Goal: Task Accomplishment & Management: Use online tool/utility

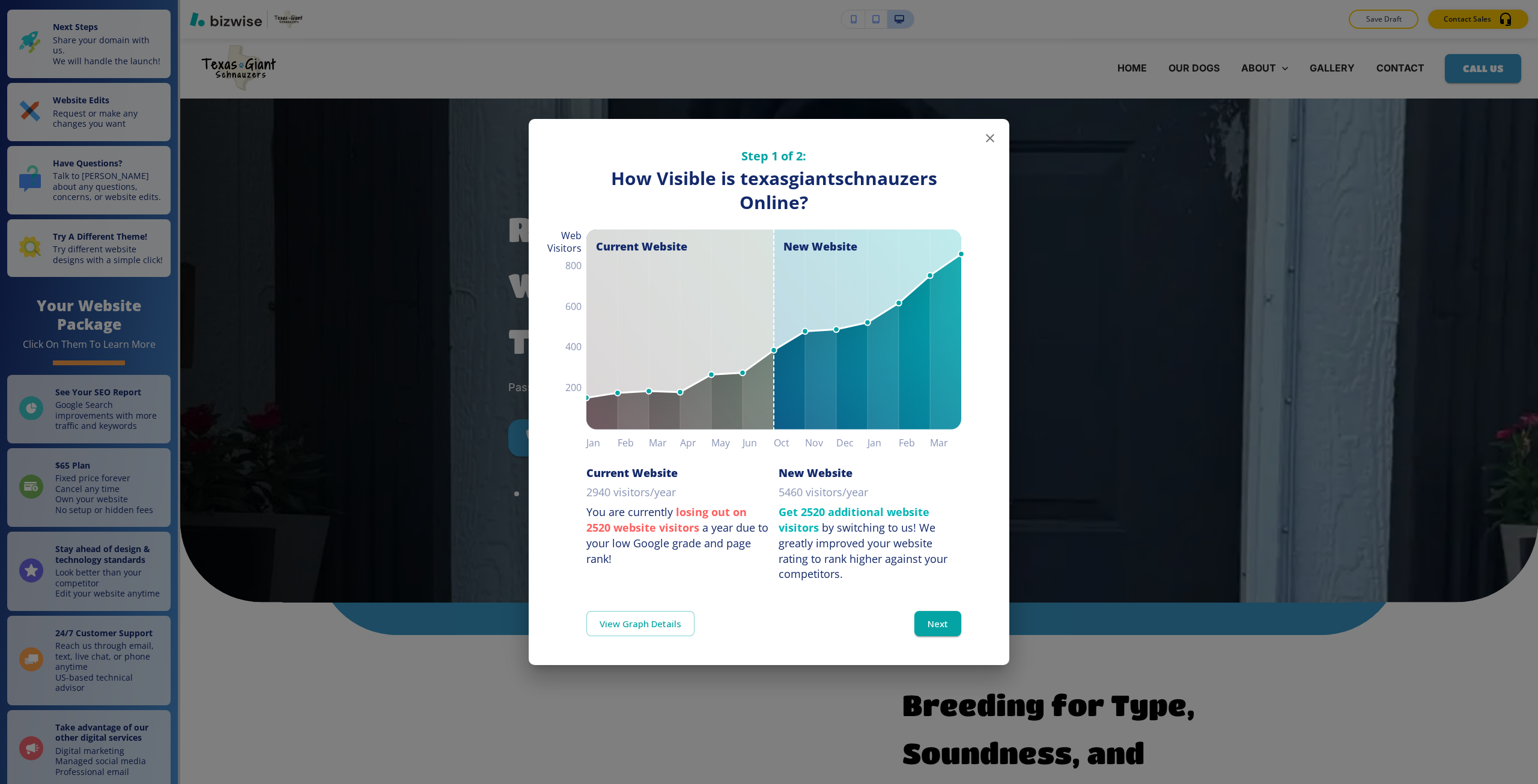
click at [448, 370] on div "Step 1 of 2: How Visible are You Online? How Visible is texasgiantschnauzers On…" at bounding box center [769, 392] width 1538 height 784
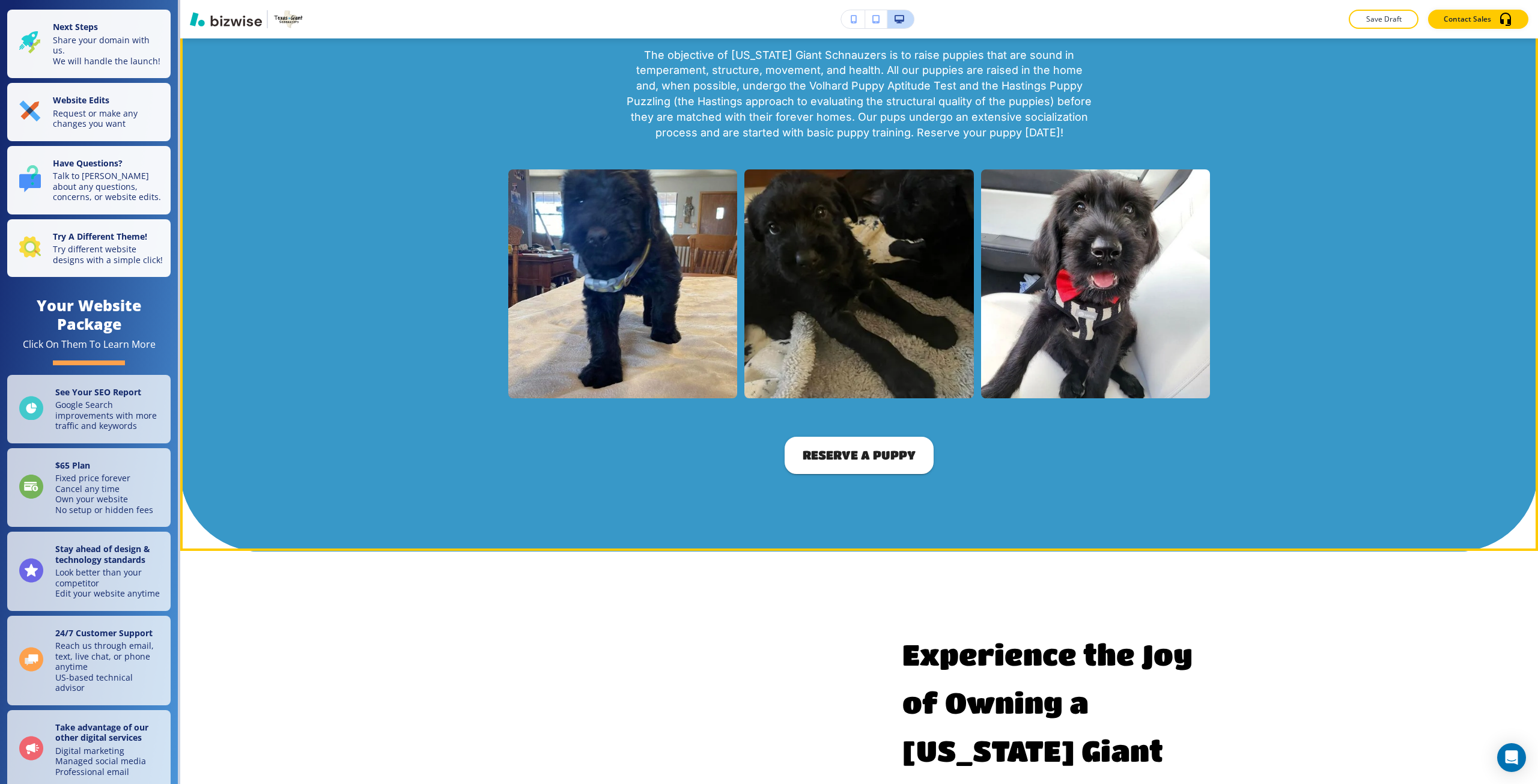
scroll to position [1262, 0]
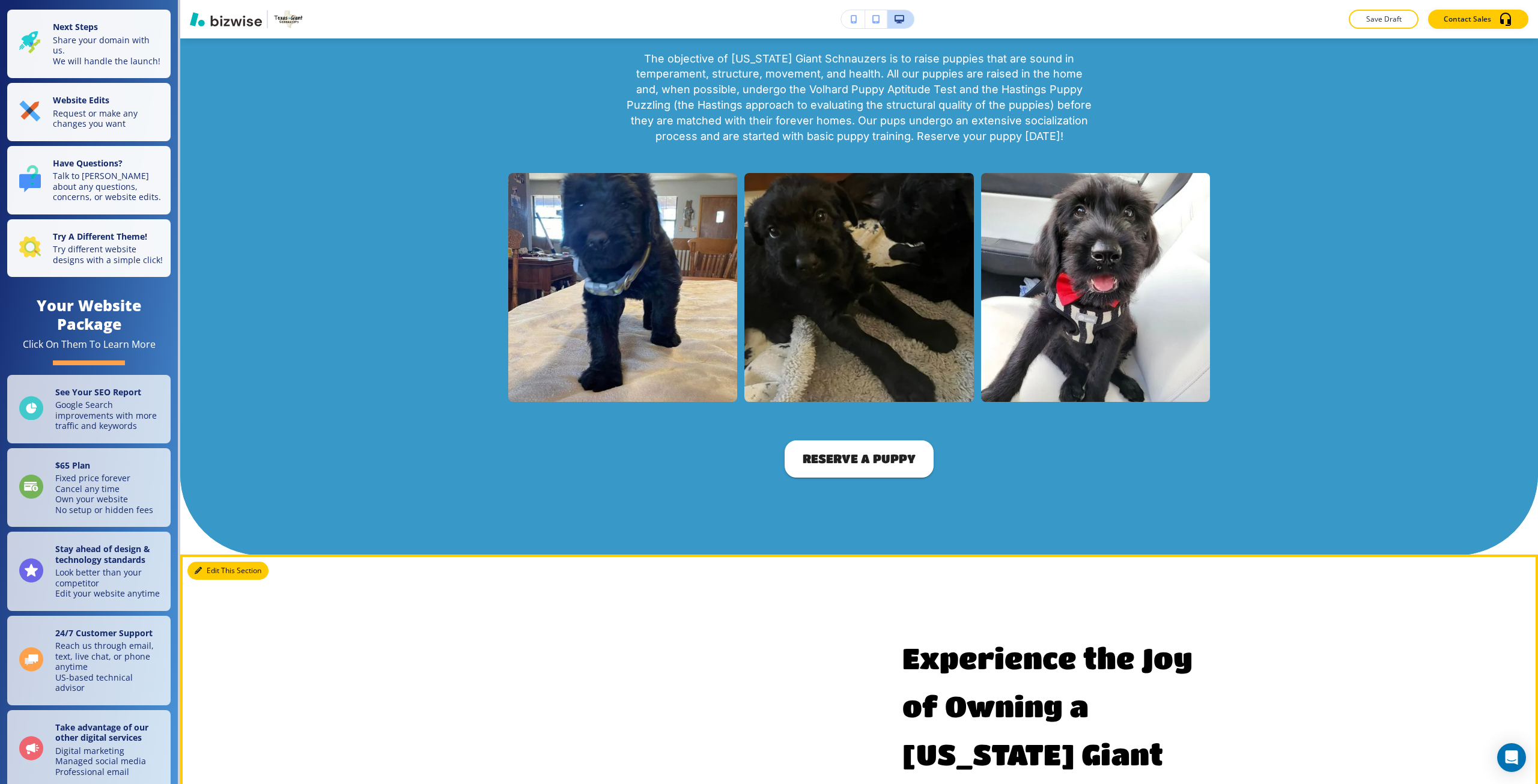
click at [212, 580] on button "Edit This Section" at bounding box center [228, 570] width 81 height 18
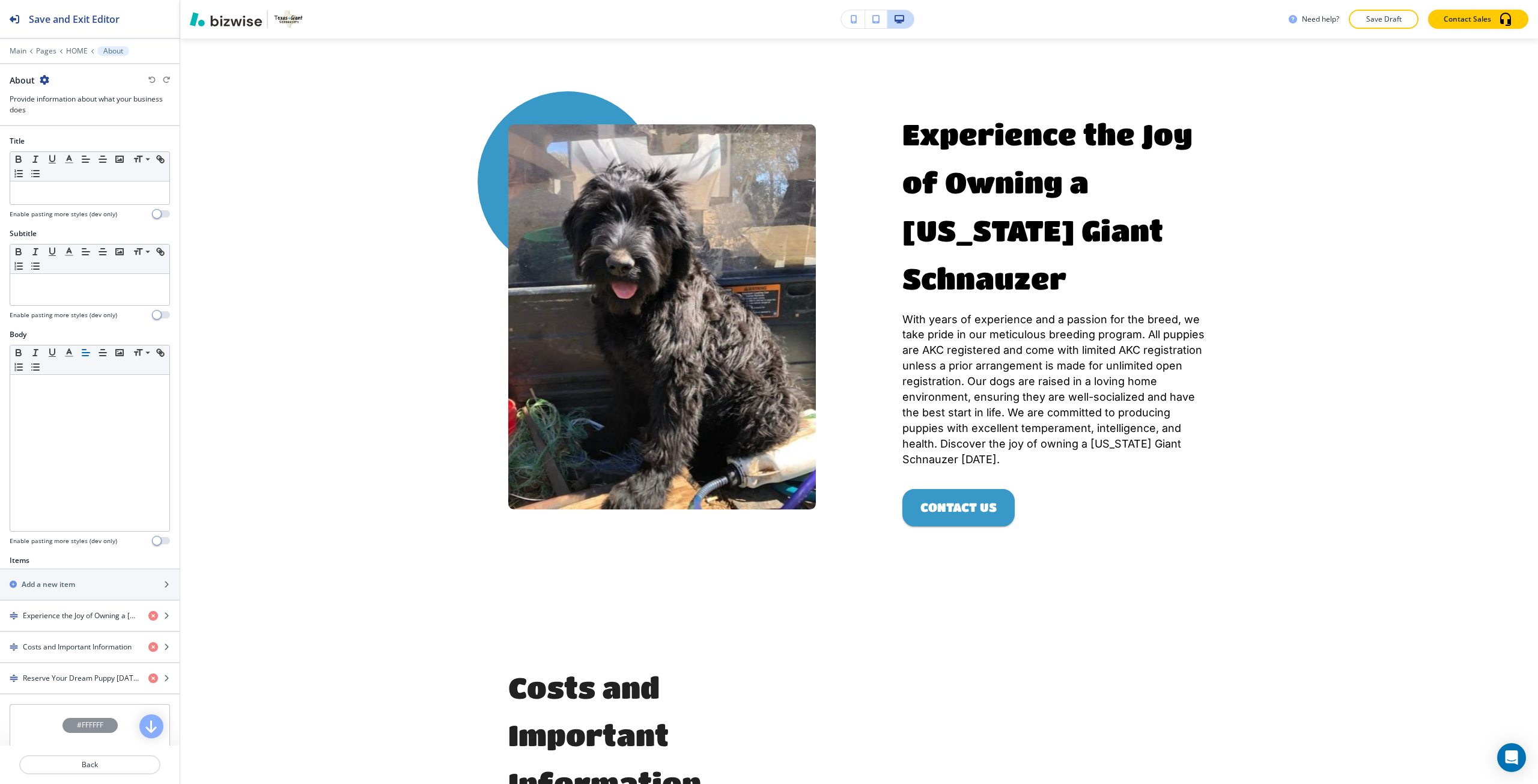
scroll to position [1792, 0]
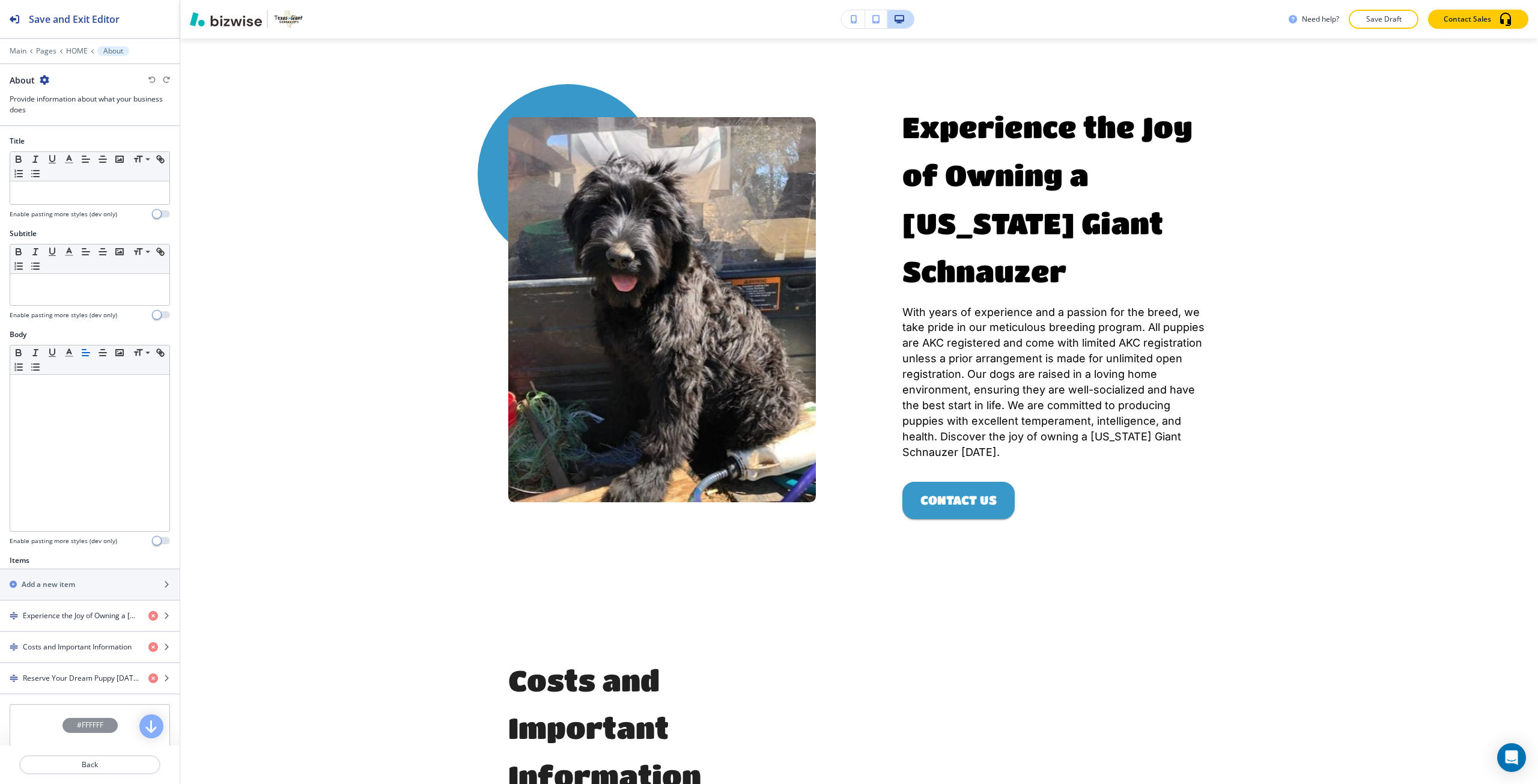
click at [19, 45] on div at bounding box center [90, 43] width 180 height 8
click at [16, 56] on div at bounding box center [90, 60] width 180 height 8
click at [18, 50] on p "Main" at bounding box center [18, 51] width 17 height 9
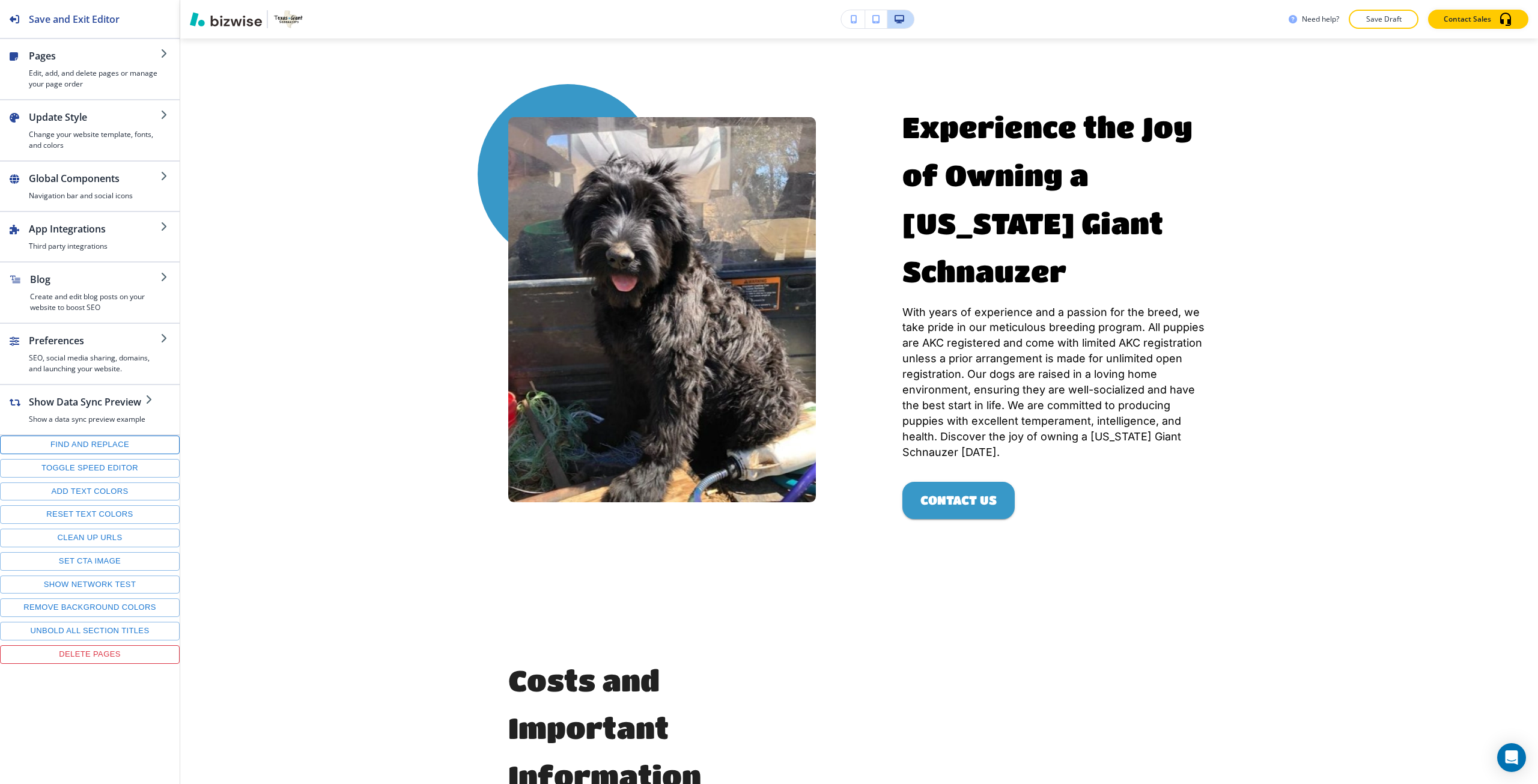
click at [112, 442] on button "Find and replace" at bounding box center [90, 444] width 180 height 19
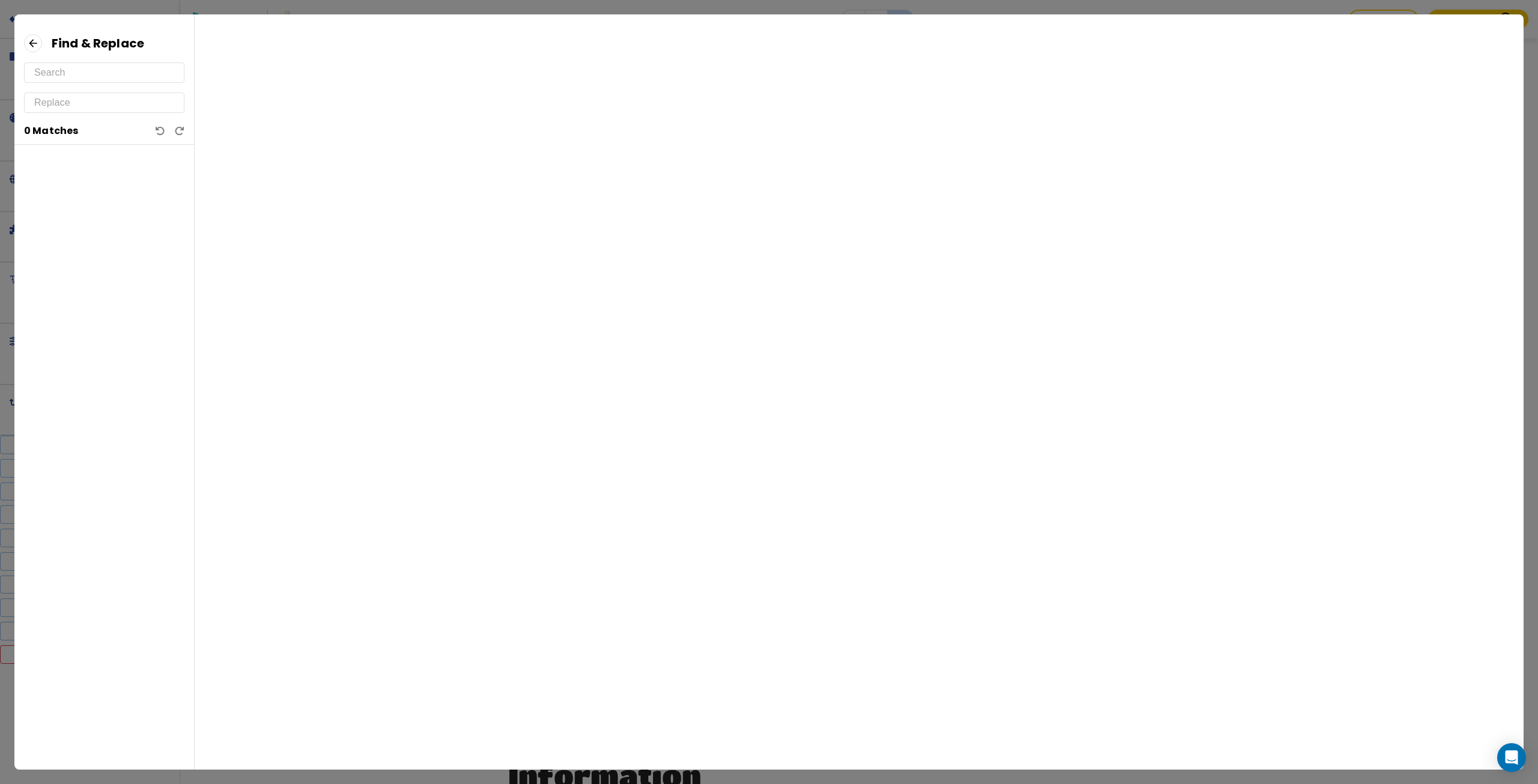
click at [117, 77] on input "text" at bounding box center [104, 73] width 140 height 19
click at [47, 73] on input "2000" at bounding box center [104, 73] width 140 height 19
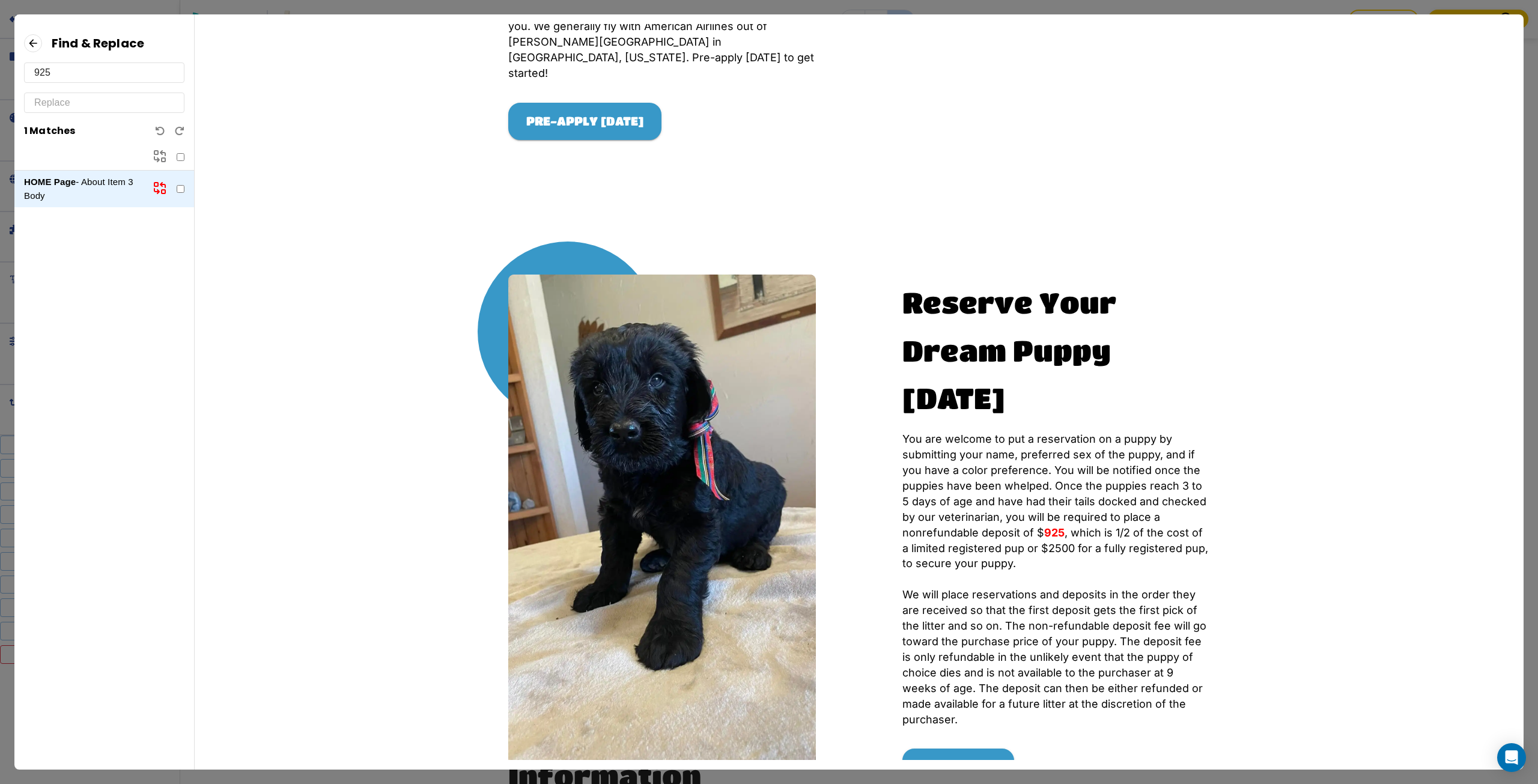
scroll to position [1019, 0]
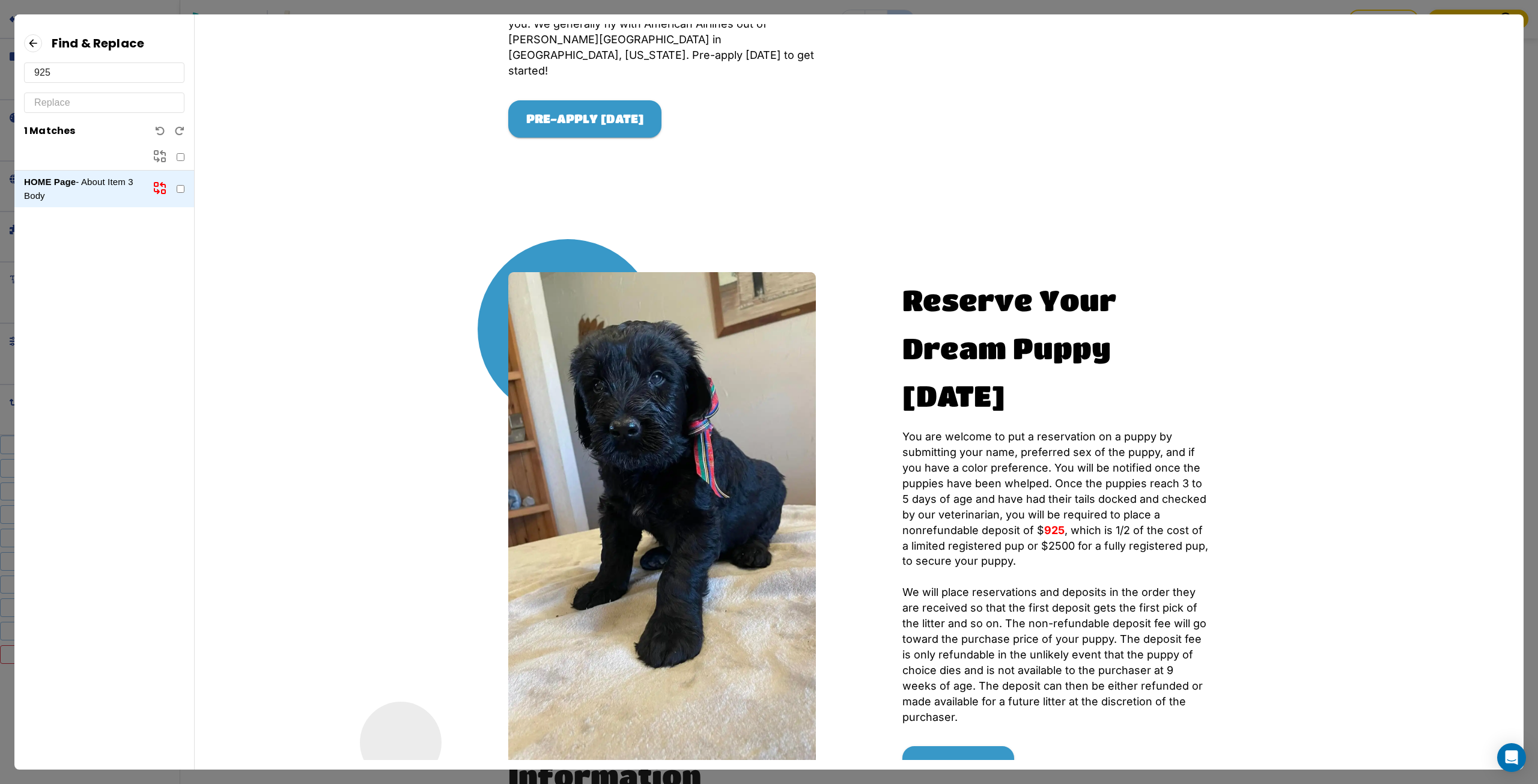
click at [50, 67] on input "925" at bounding box center [104, 73] width 140 height 19
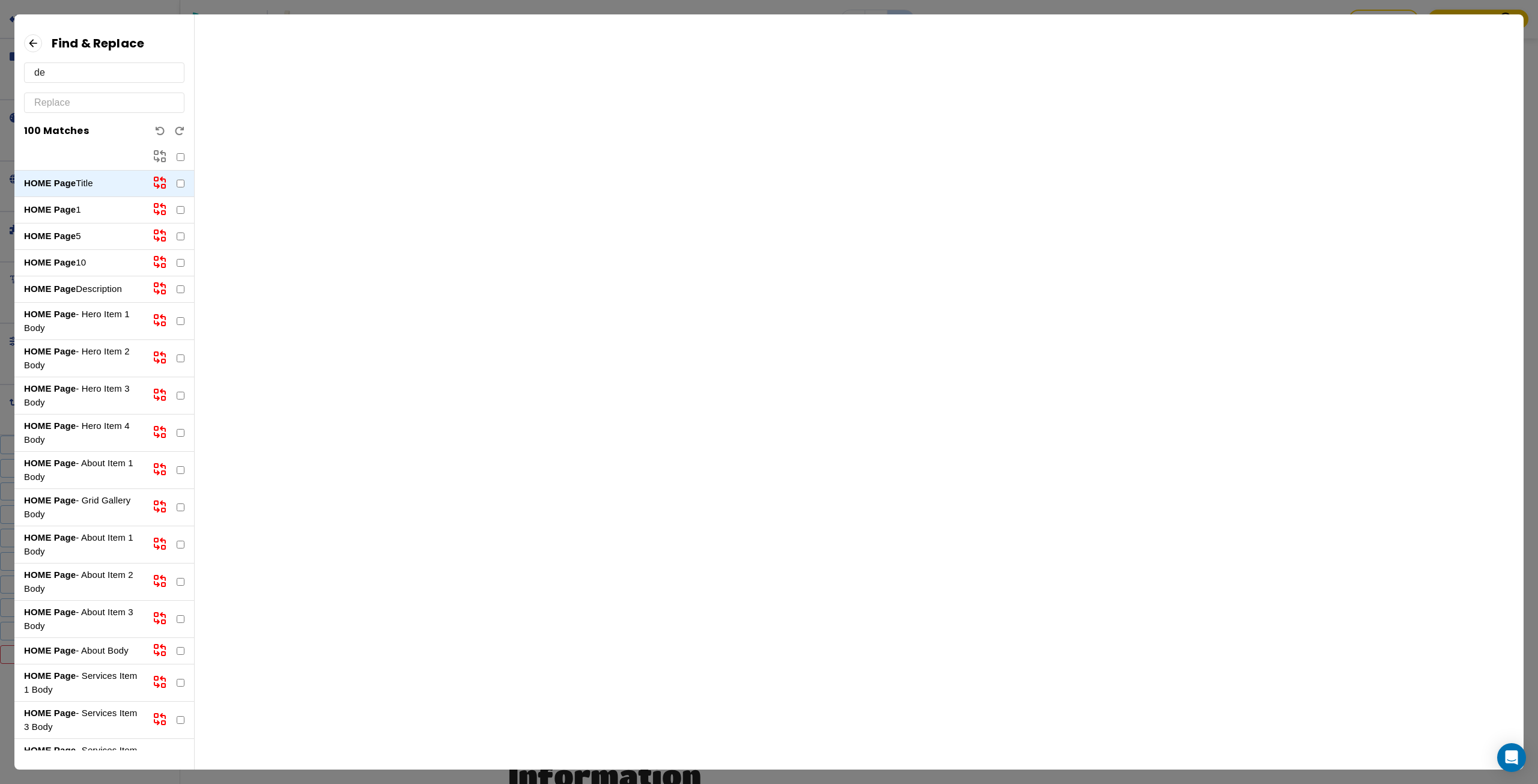
scroll to position [0, 0]
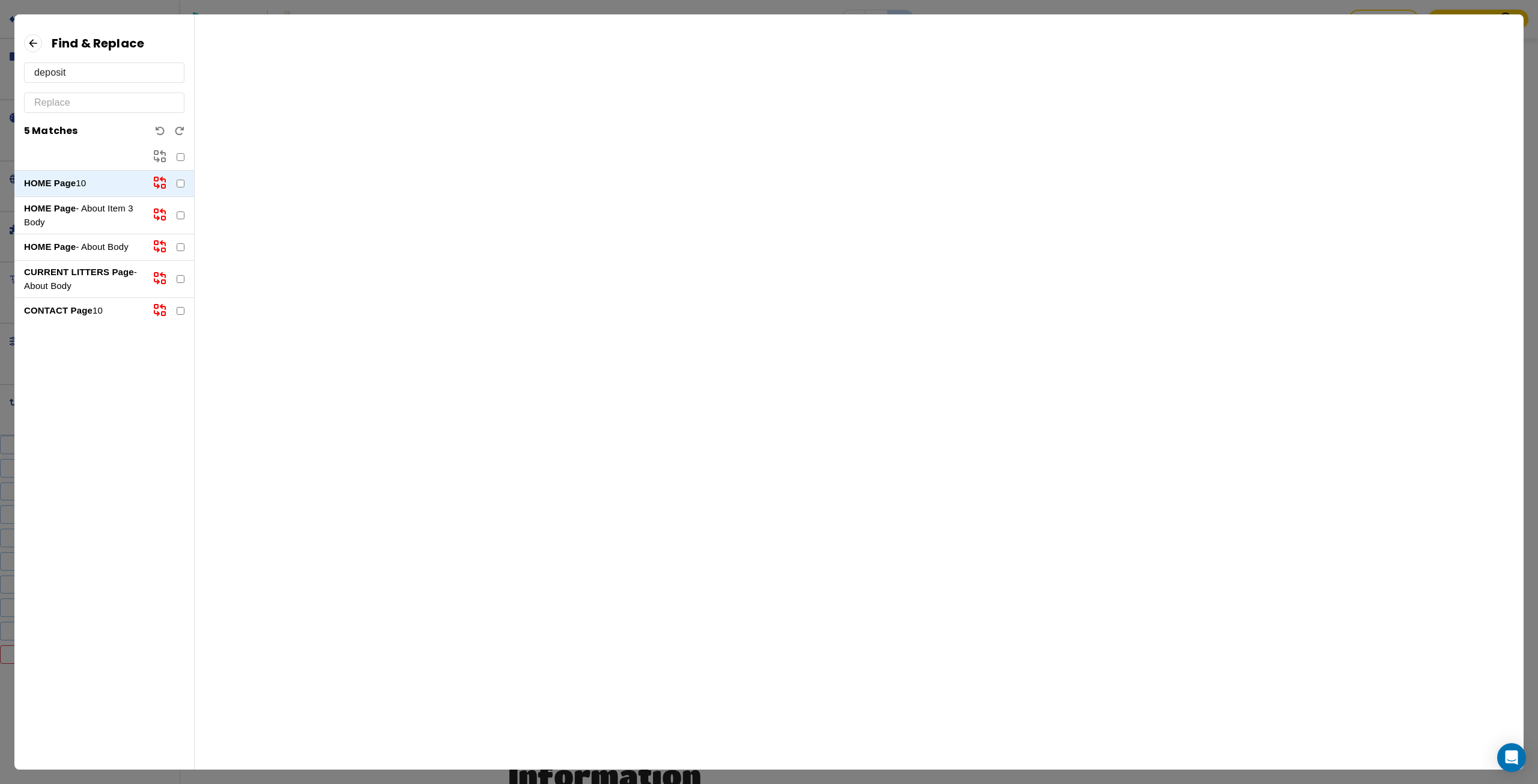
click at [99, 205] on p "HOME Page - About Item 3 Body" at bounding box center [83, 215] width 119 height 27
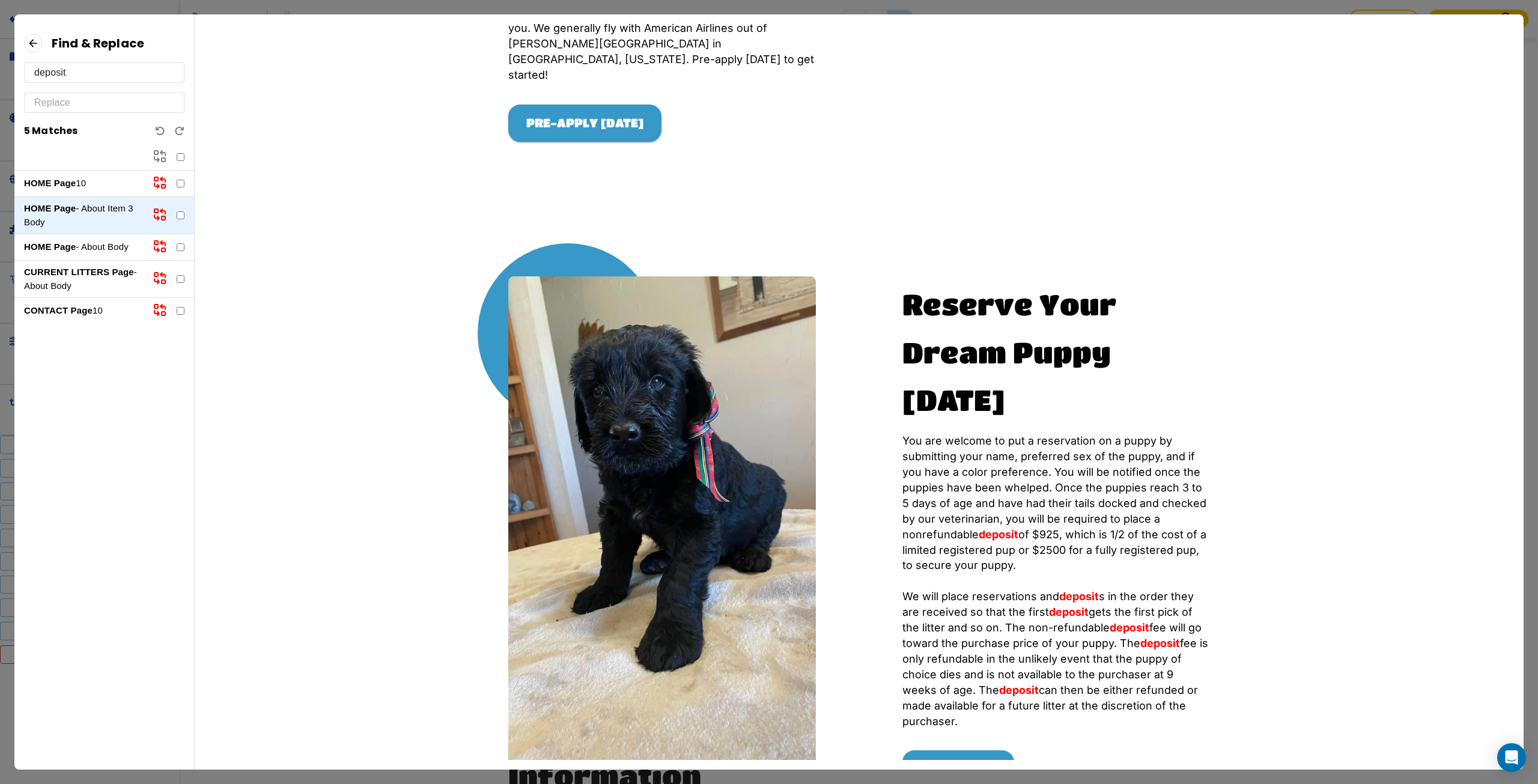
scroll to position [1019, 0]
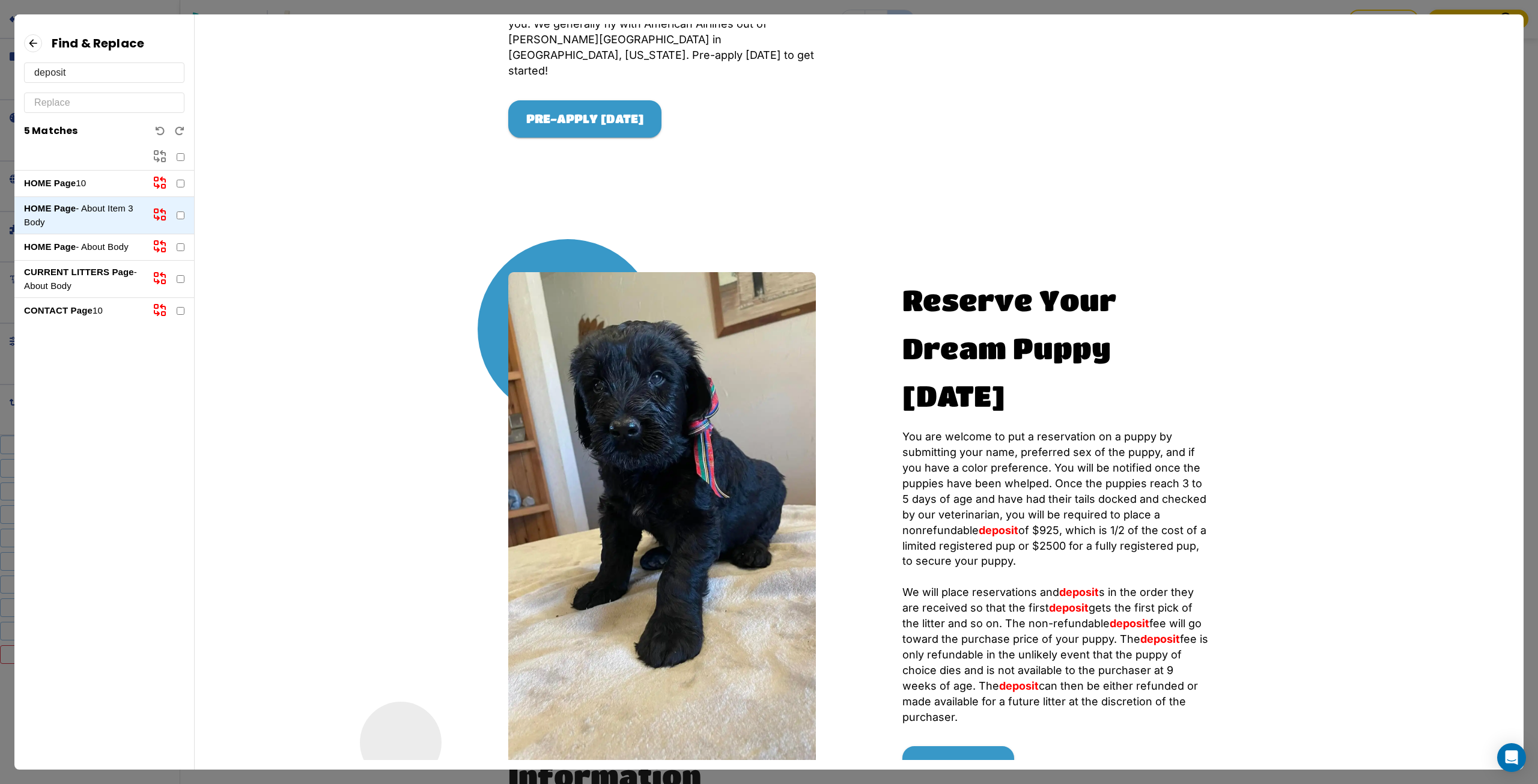
click at [126, 251] on p "HOME Page - About Body" at bounding box center [83, 247] width 119 height 14
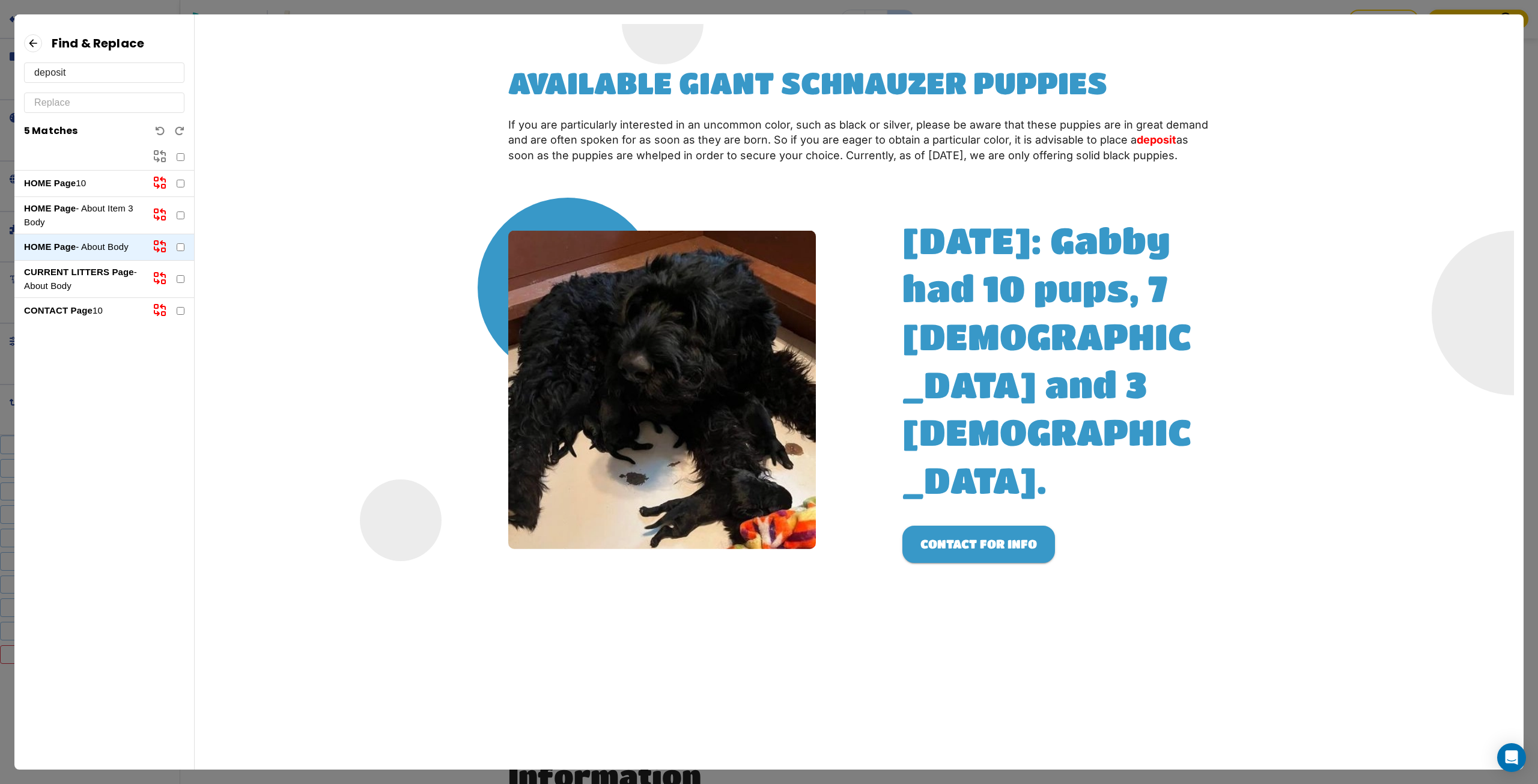
scroll to position [0, 0]
click at [114, 270] on strong "CURRENT LITTERS Page" at bounding box center [79, 271] width 110 height 10
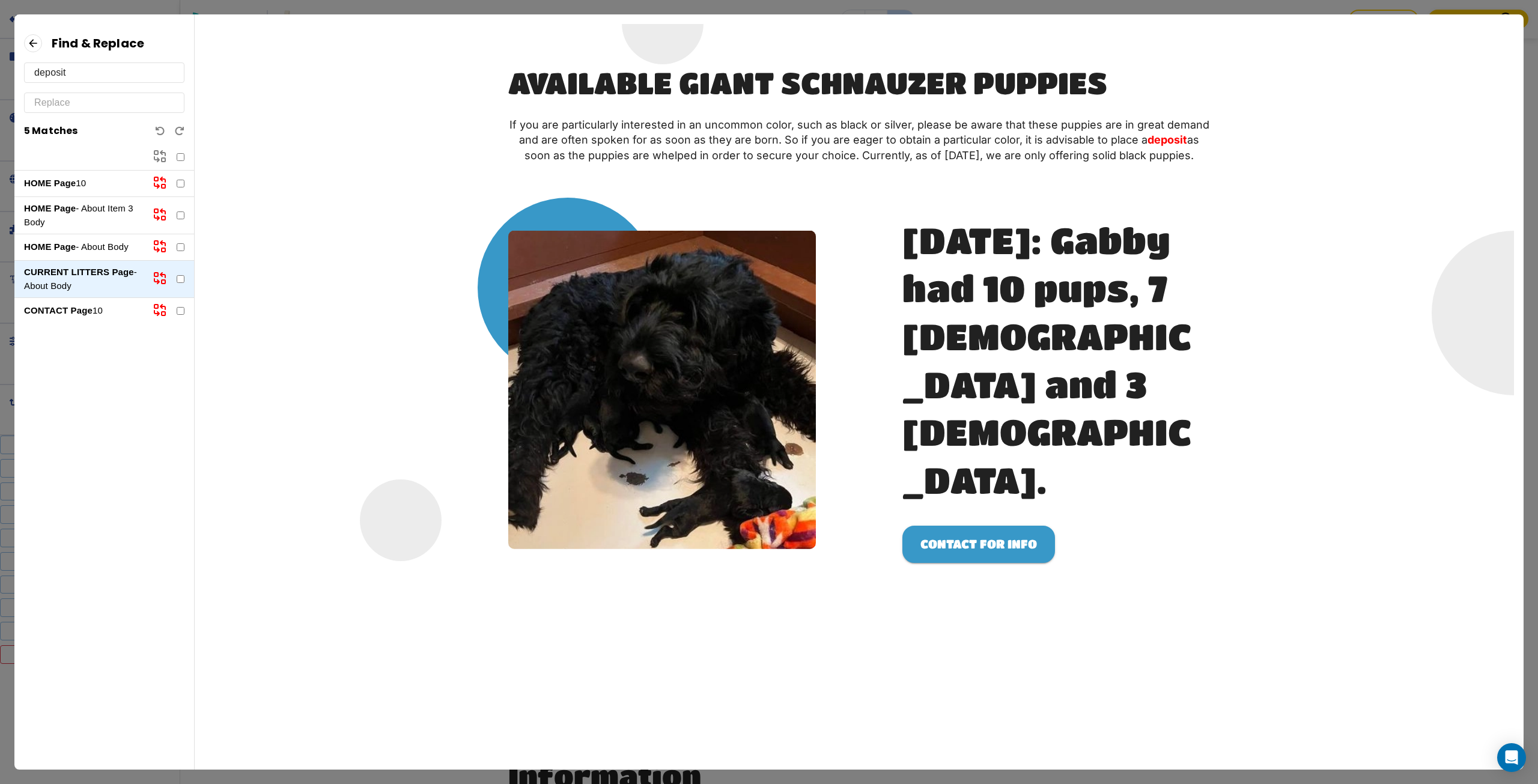
click at [75, 305] on strong "CONTACT Page" at bounding box center [58, 310] width 68 height 10
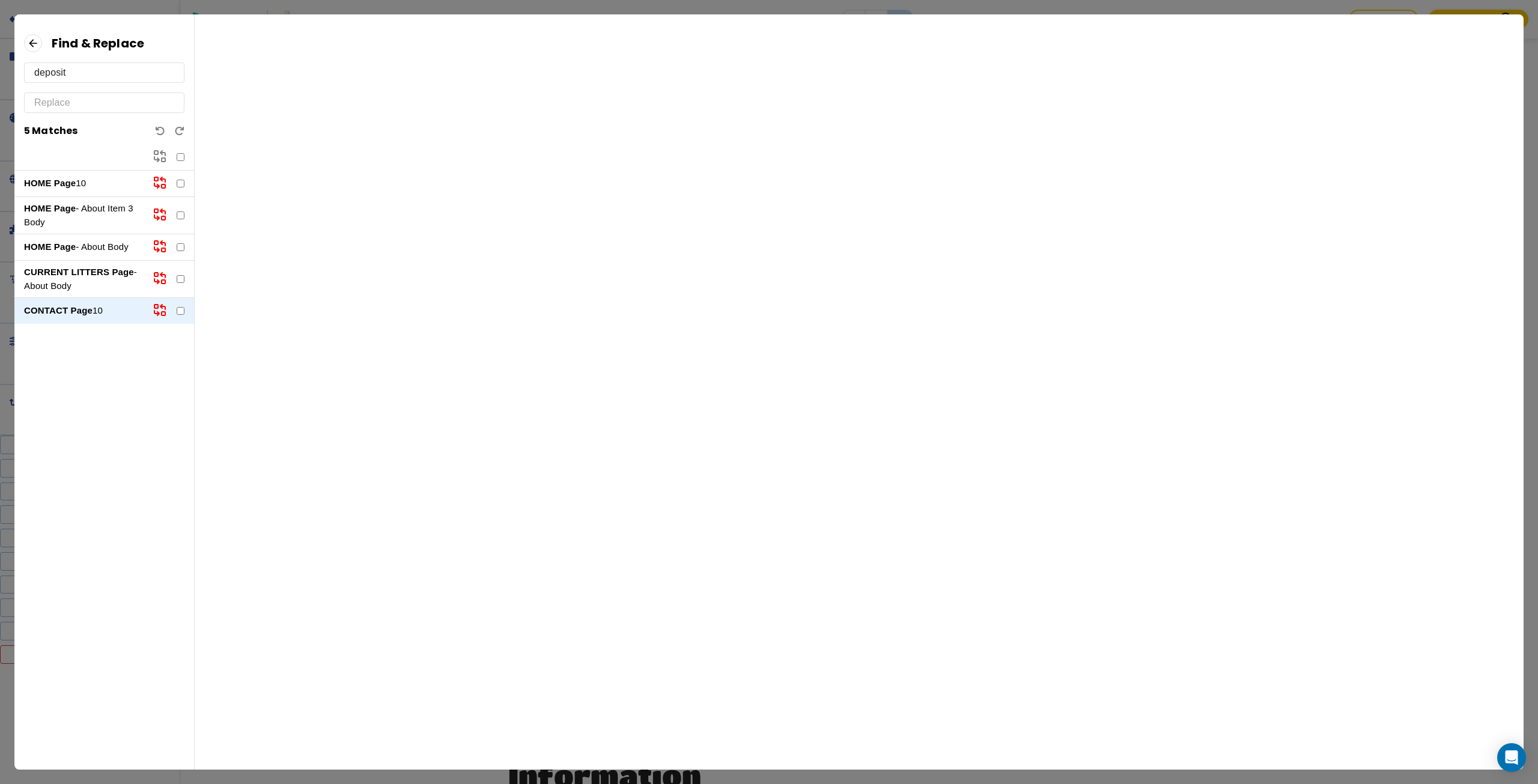
click at [60, 70] on input "deposit" at bounding box center [104, 73] width 140 height 19
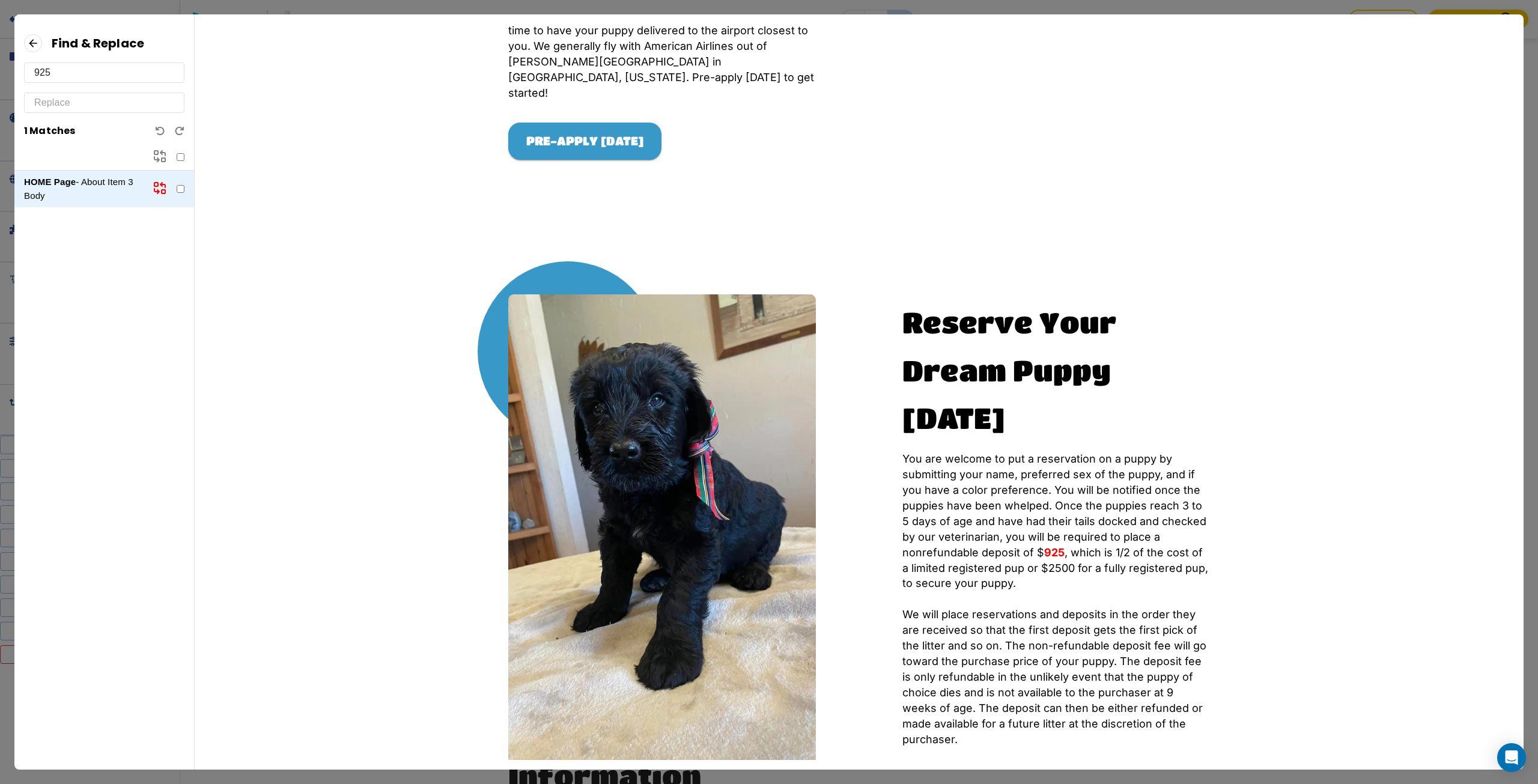
scroll to position [1019, 0]
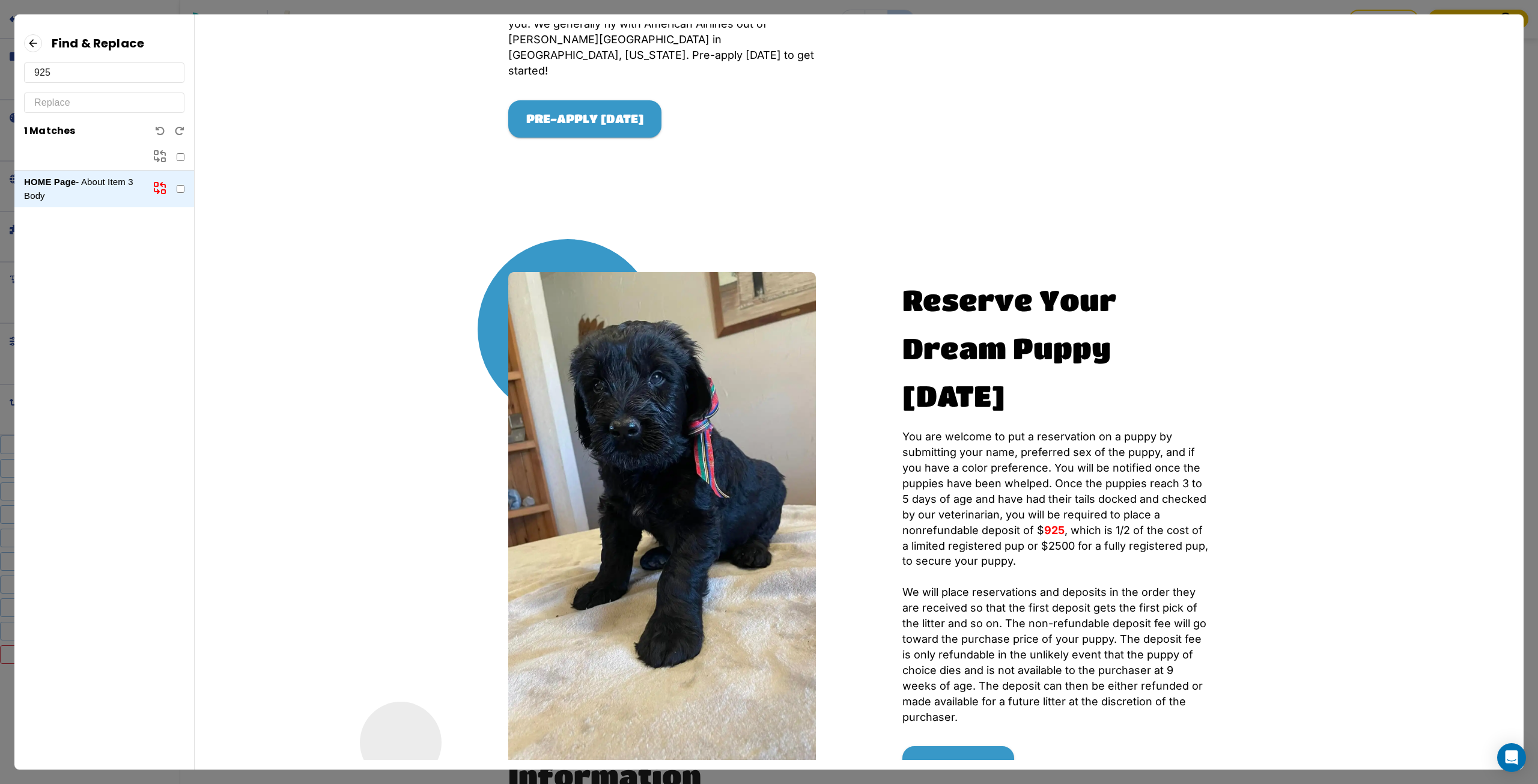
type input "925"
click at [61, 110] on input "text" at bounding box center [104, 102] width 140 height 19
type input "1000"
click at [164, 186] on icon at bounding box center [159, 187] width 14 height 14
click at [83, 75] on input "925" at bounding box center [104, 73] width 140 height 19
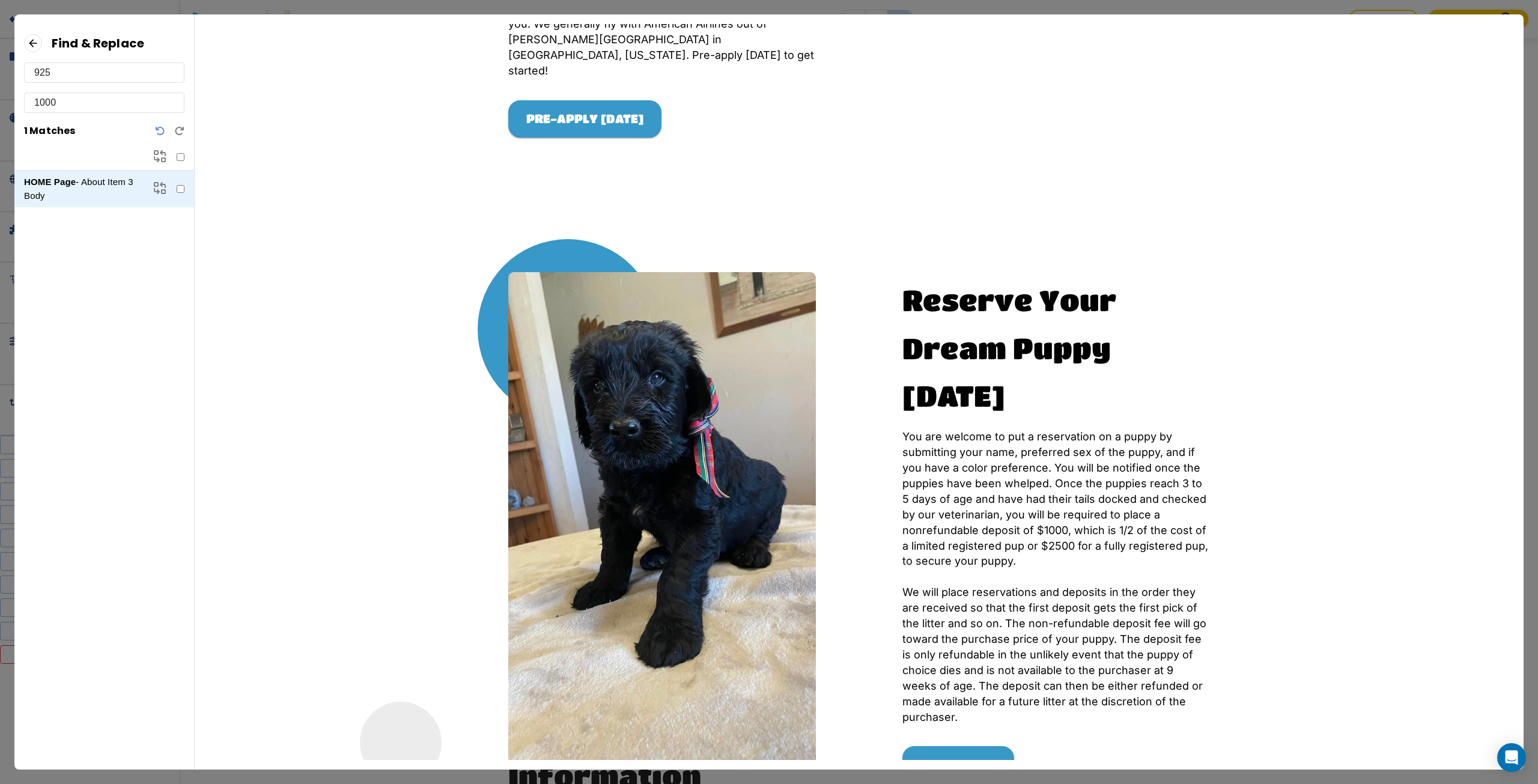
click at [83, 75] on input "925" at bounding box center [104, 73] width 140 height 19
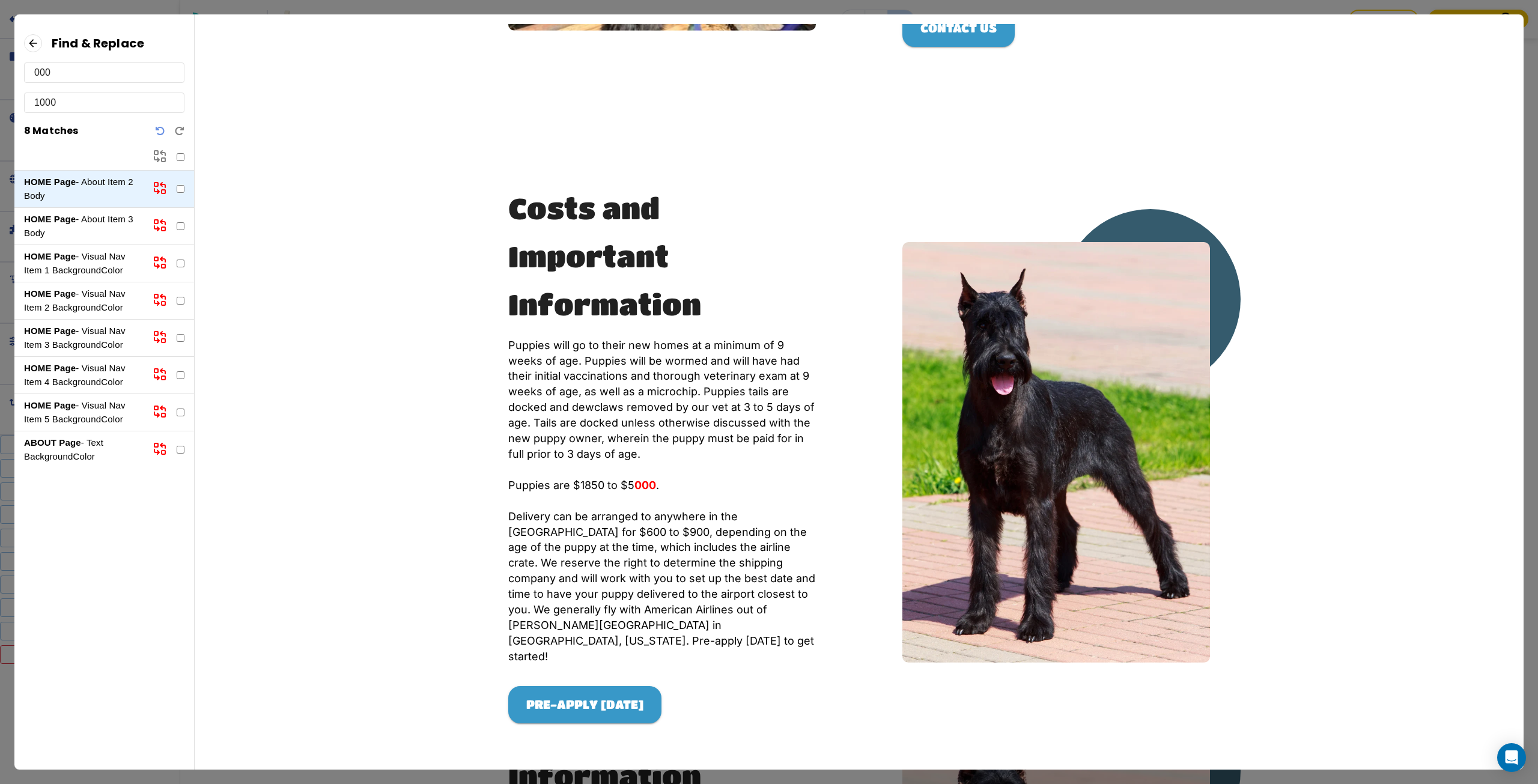
scroll to position [442, 0]
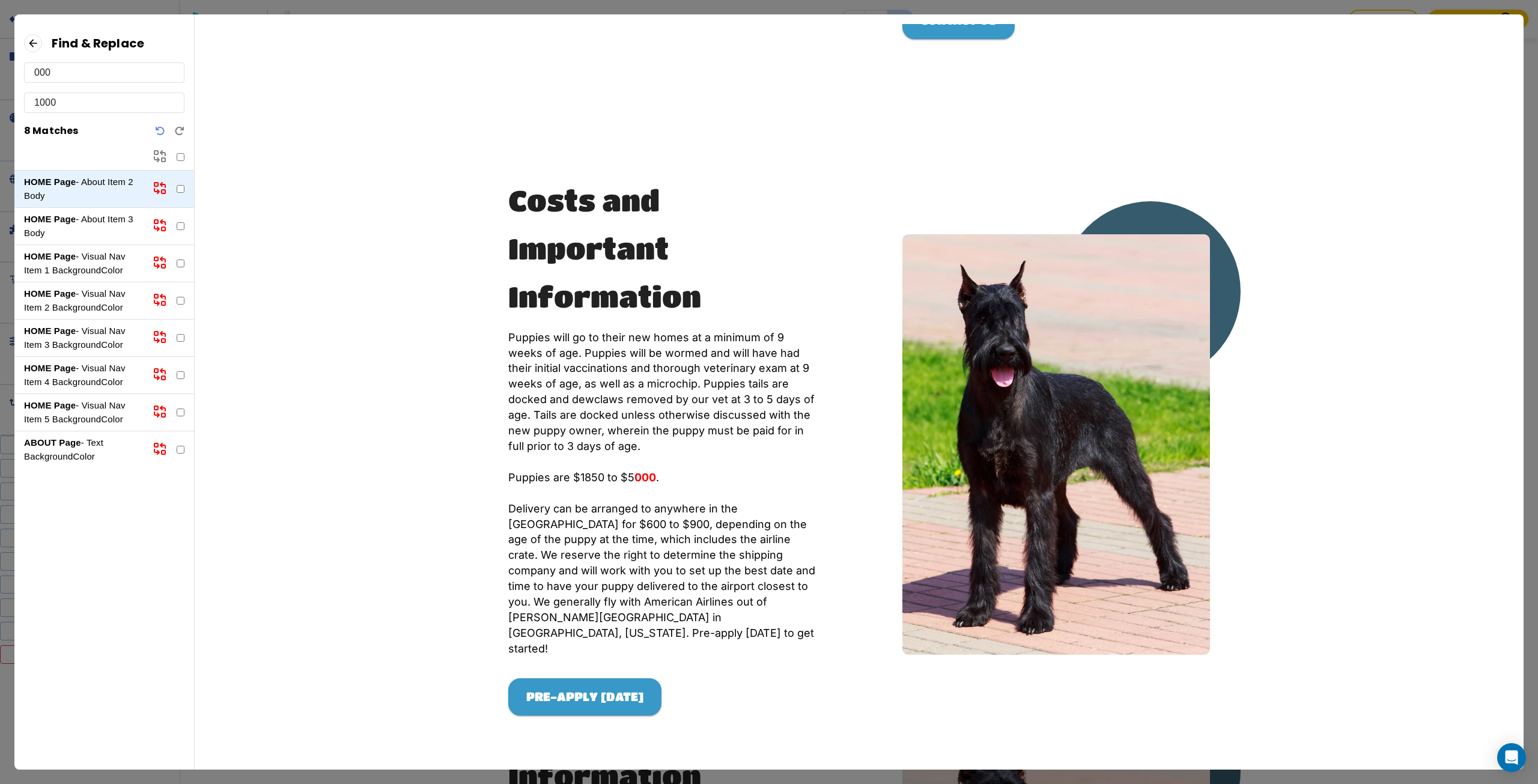
click at [79, 220] on p "HOME Page - About Item 3 Body" at bounding box center [83, 226] width 119 height 27
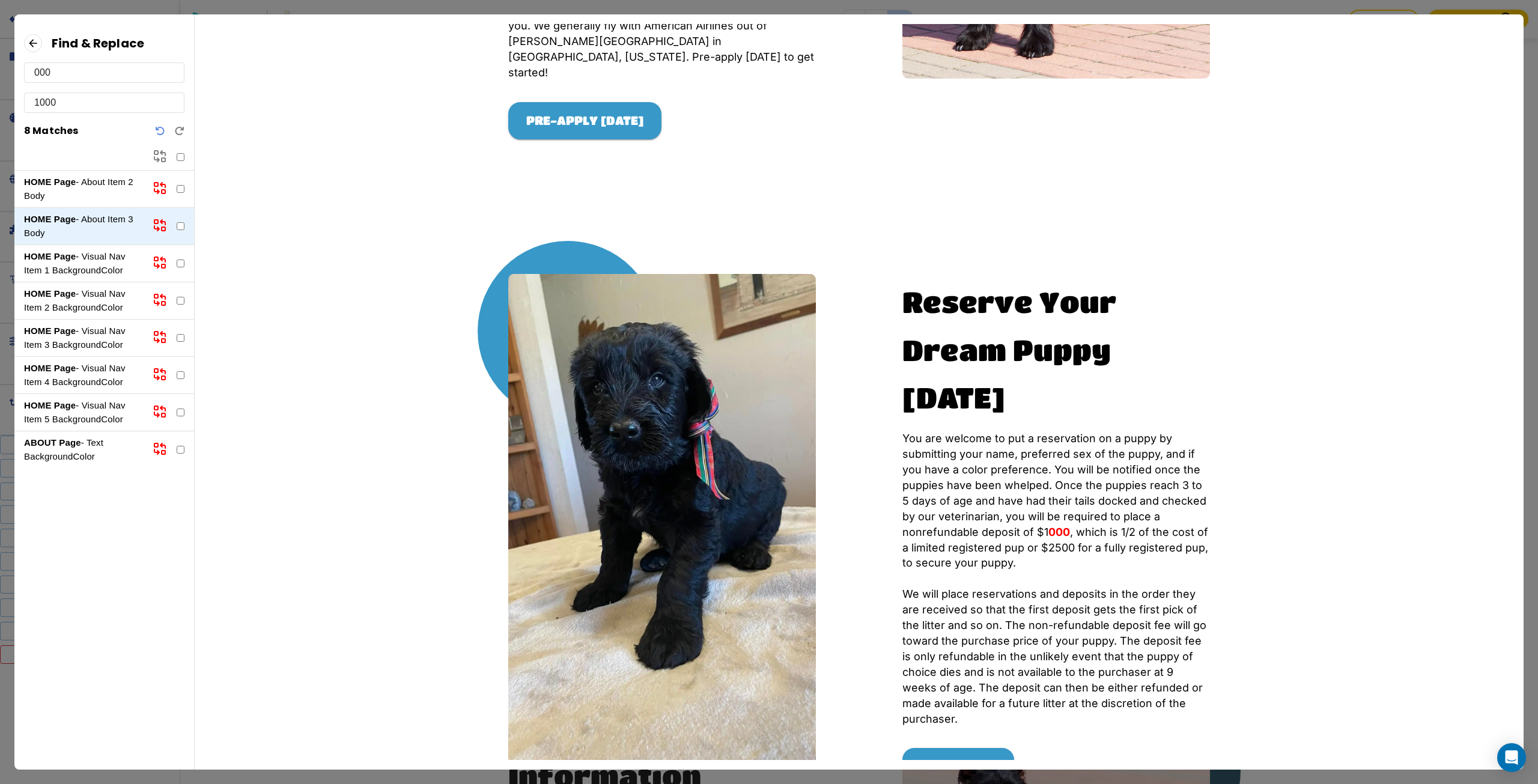
scroll to position [1019, 0]
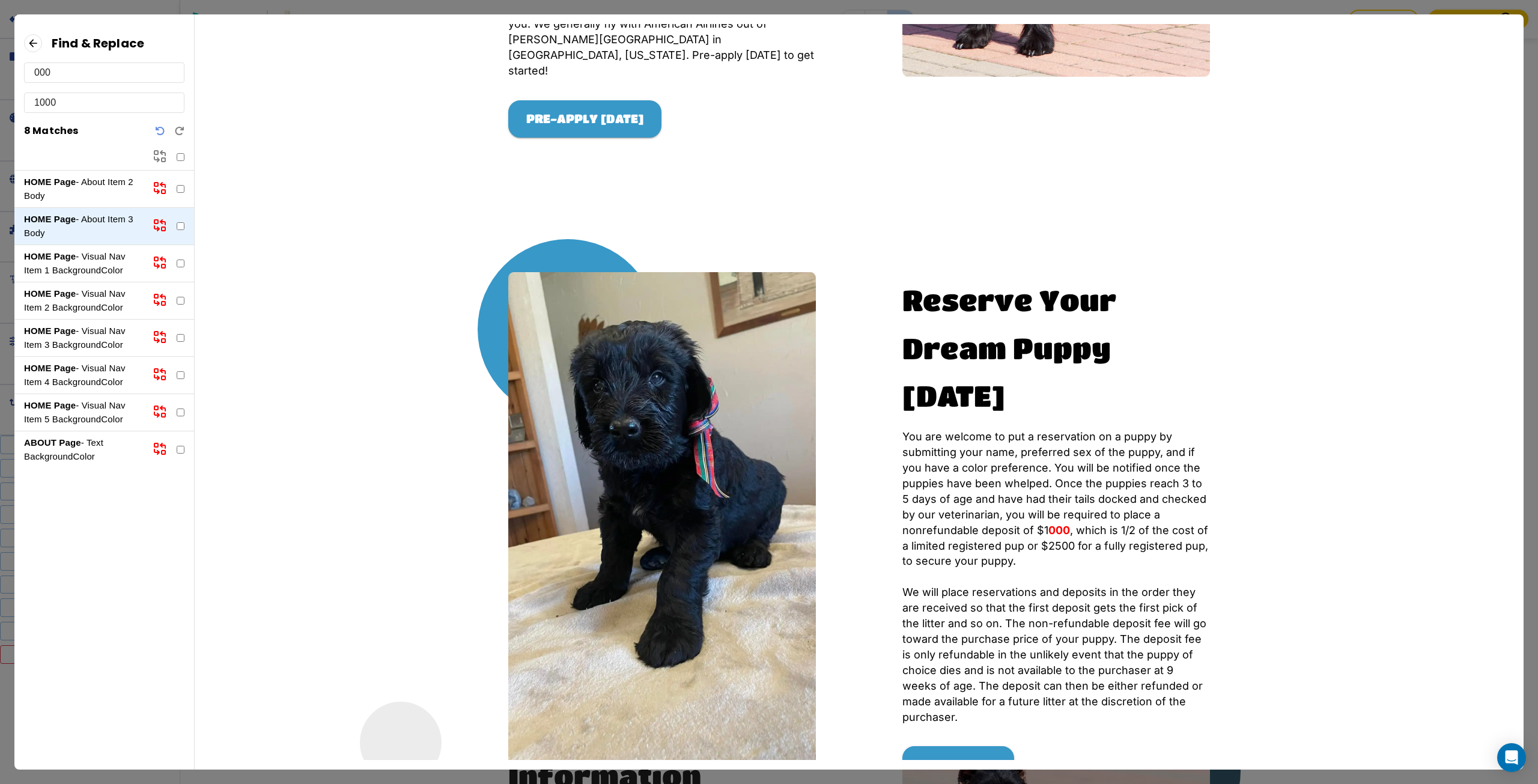
click at [90, 264] on p "HOME Page - Visual Nav Item 1 BackgroundColor" at bounding box center [83, 263] width 119 height 27
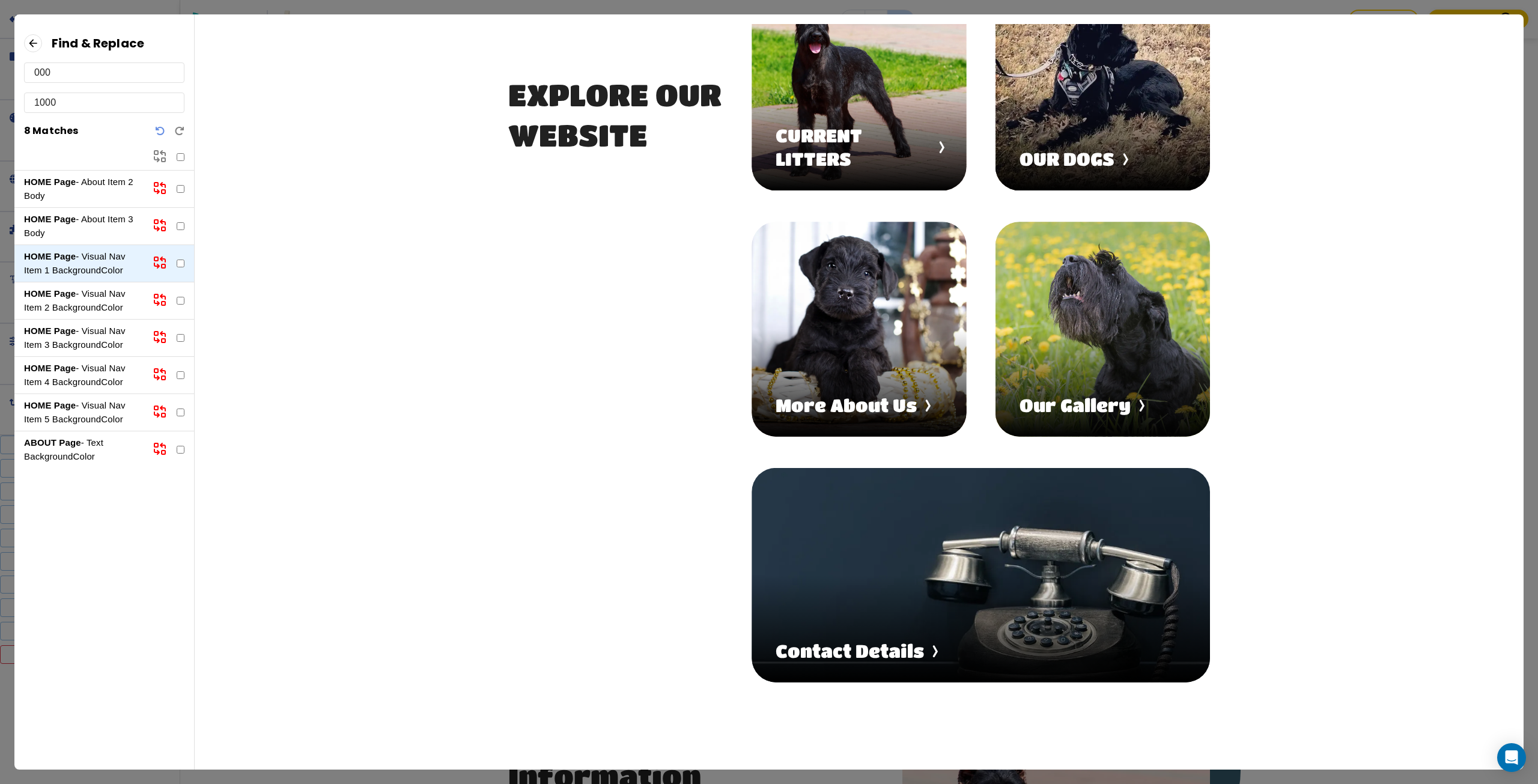
click at [96, 297] on p "HOME Page - Visual Nav Item 2 BackgroundColor" at bounding box center [83, 301] width 119 height 27
click at [99, 335] on p "HOME Page - Visual Nav Item 3 BackgroundColor" at bounding box center [83, 338] width 119 height 27
click at [103, 363] on p "HOME Page - Visual Nav Item 4 BackgroundColor" at bounding box center [83, 375] width 119 height 27
click at [105, 408] on p "HOME Page - Visual Nav Item 5 BackgroundColor" at bounding box center [83, 412] width 119 height 27
click at [108, 454] on p "ABOUT Page - Text BackgroundColor" at bounding box center [83, 449] width 119 height 27
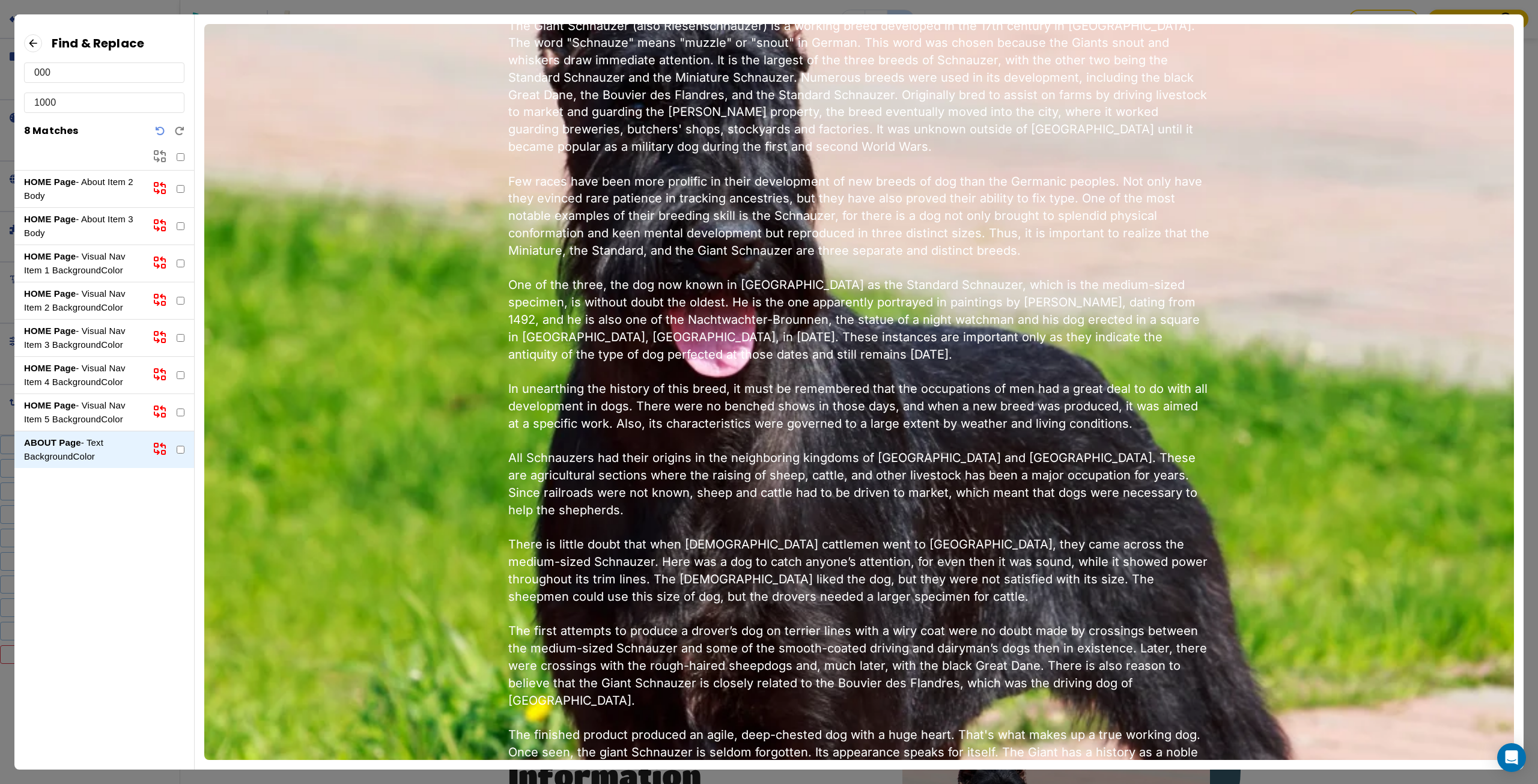
scroll to position [0, 0]
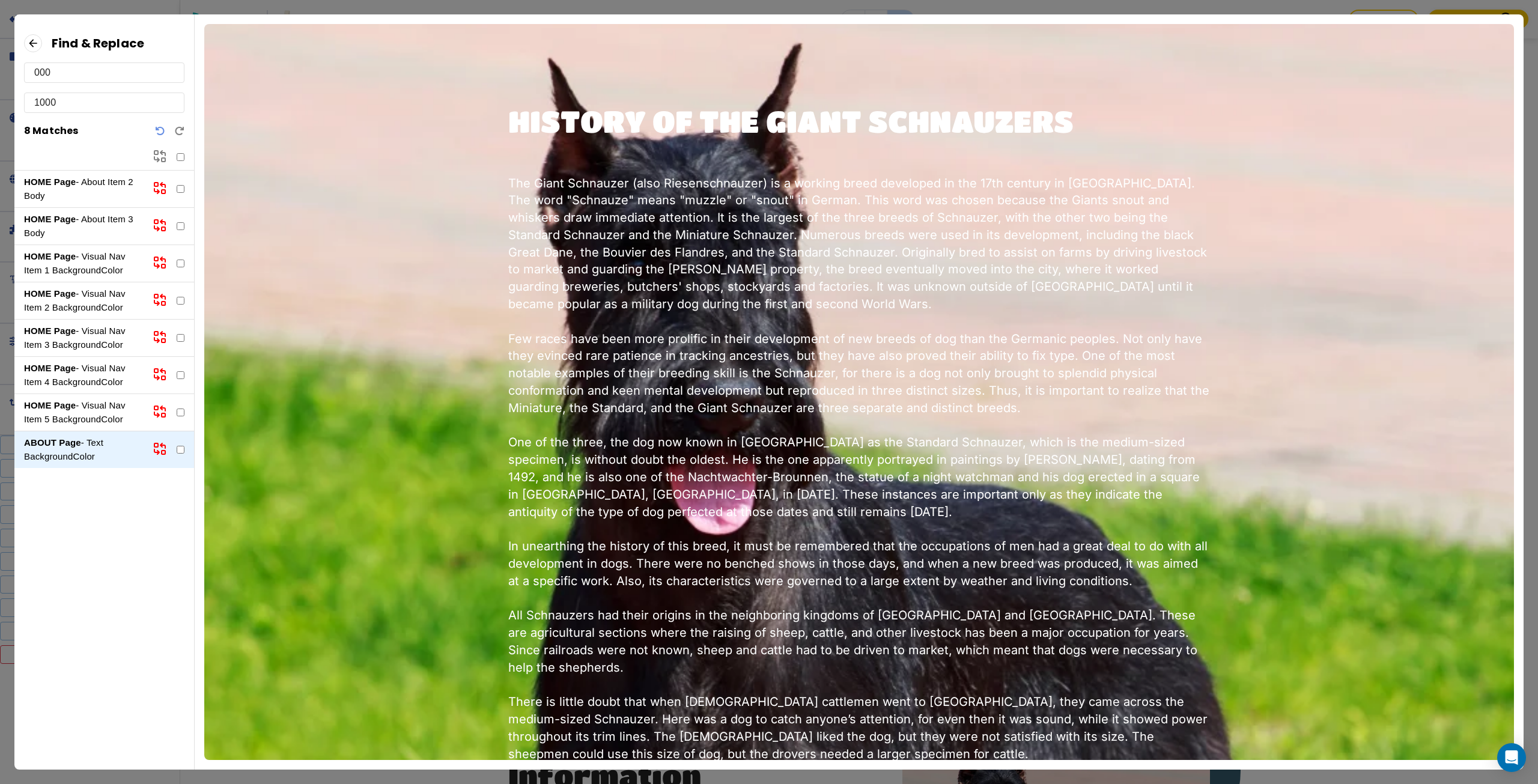
click at [67, 180] on strong "HOME Page" at bounding box center [49, 182] width 52 height 10
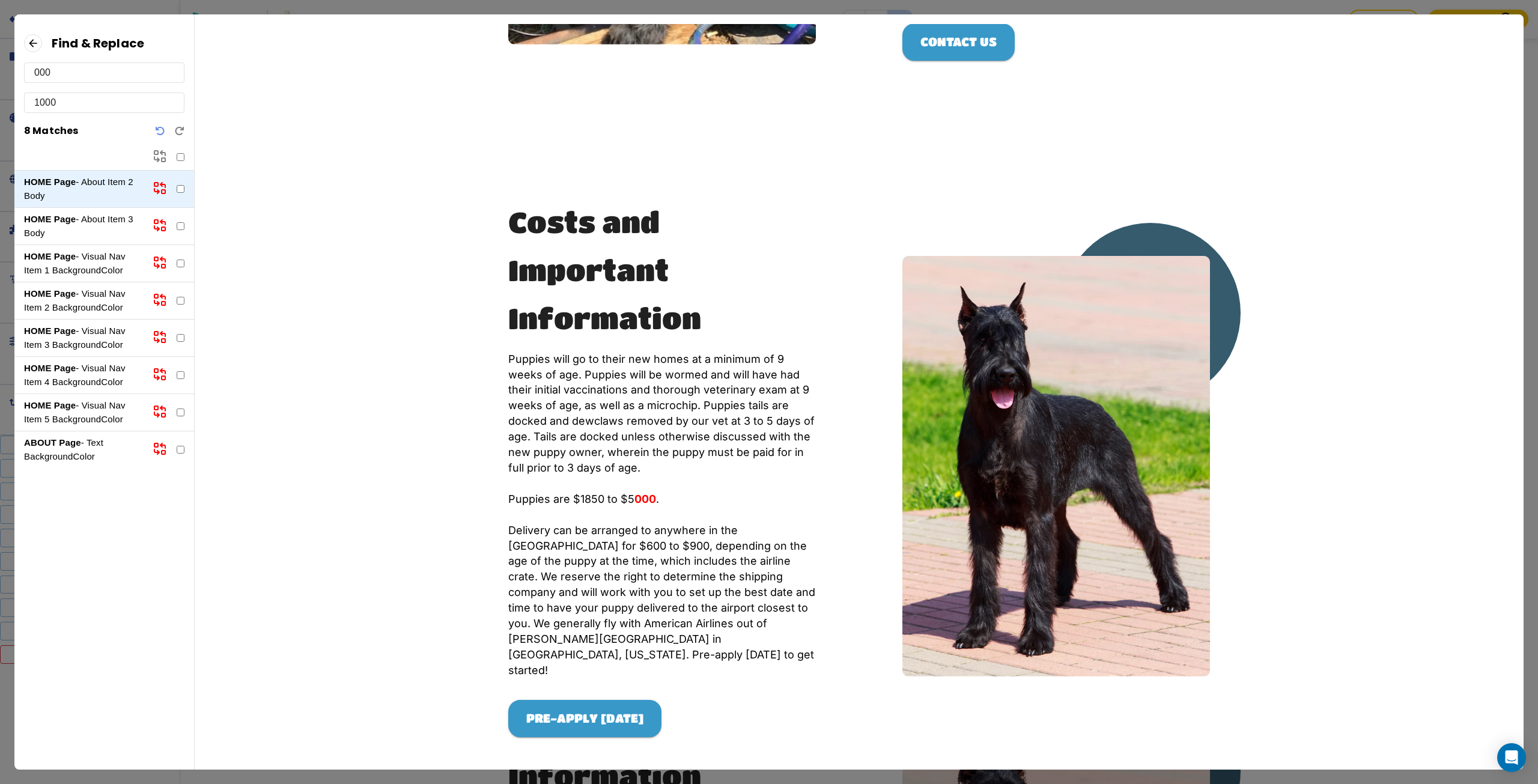
scroll to position [438, 0]
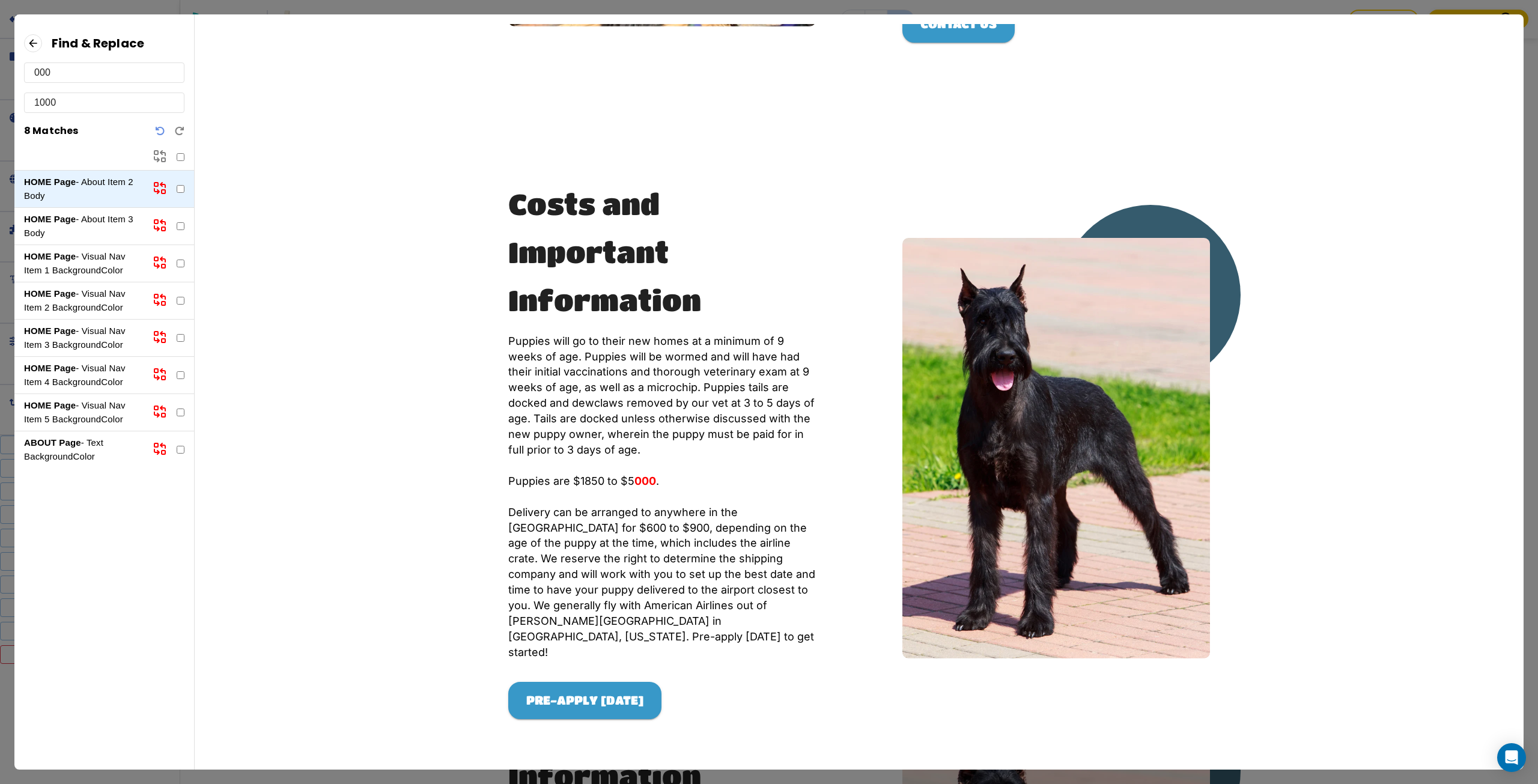
click at [47, 65] on input "000" at bounding box center [104, 73] width 140 height 19
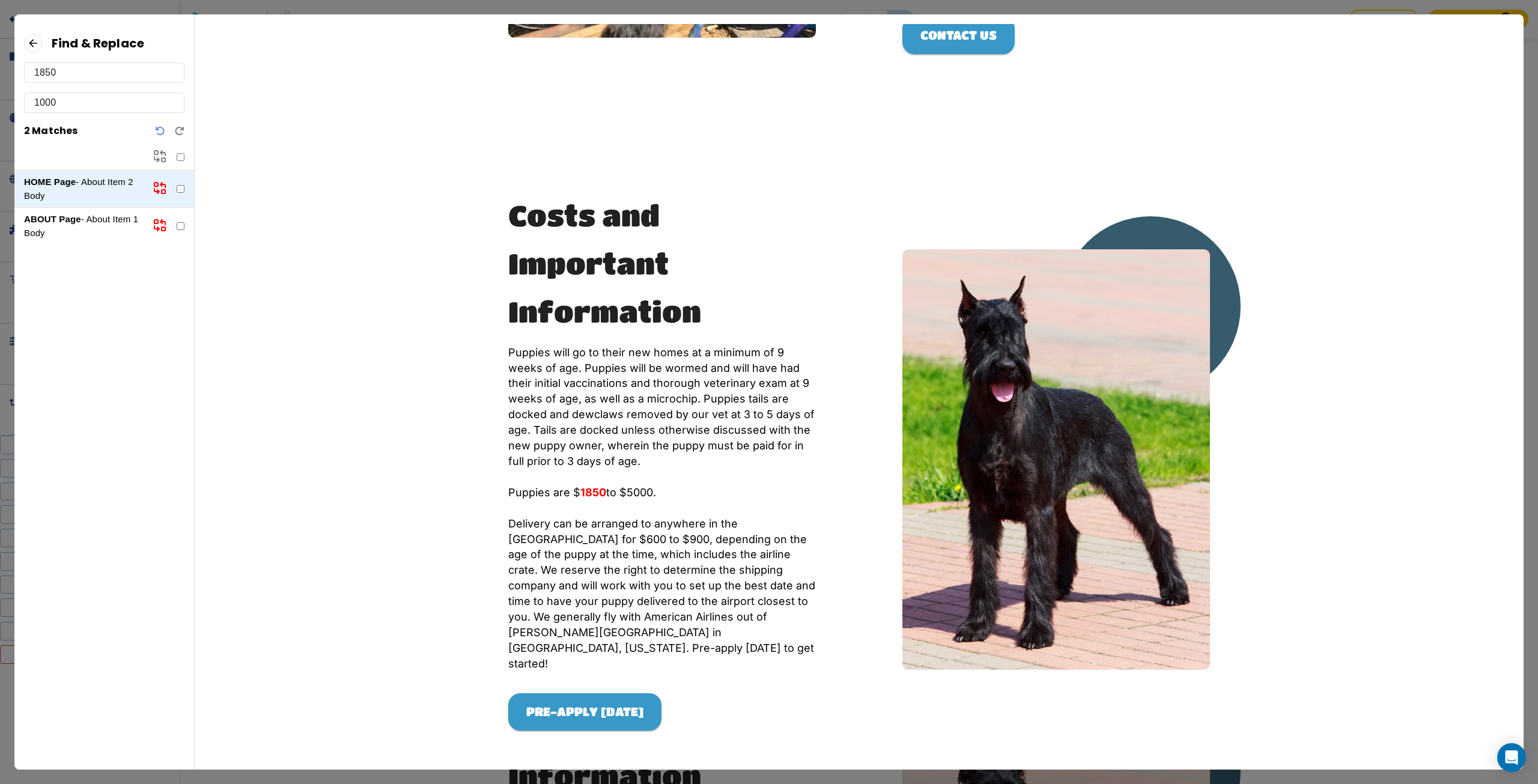
scroll to position [453, 0]
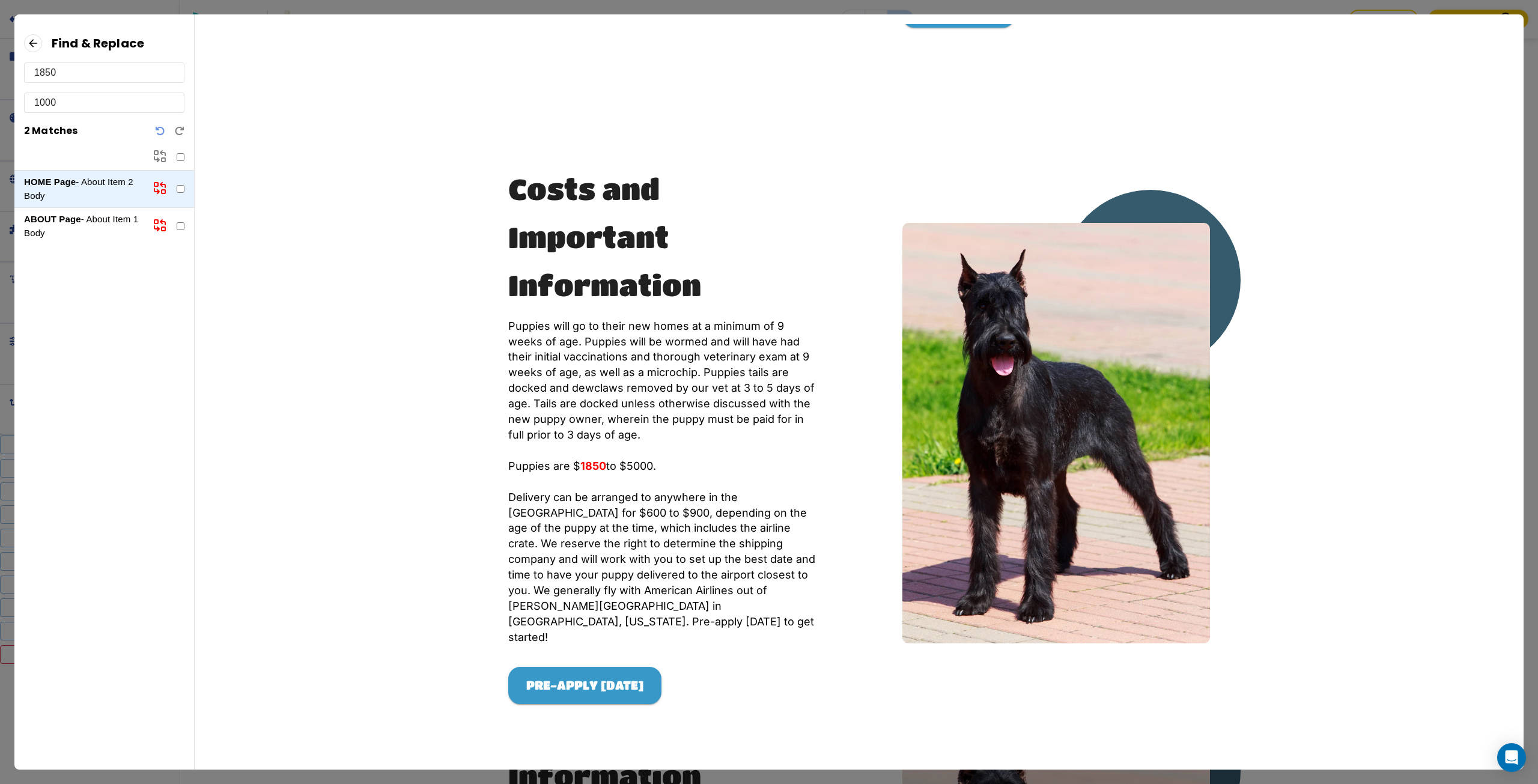
type input "1850"
click at [41, 100] on input "1000" at bounding box center [104, 102] width 140 height 19
type input "2000"
click at [96, 219] on p "ABOUT Page - About Item 1 Body" at bounding box center [83, 226] width 119 height 27
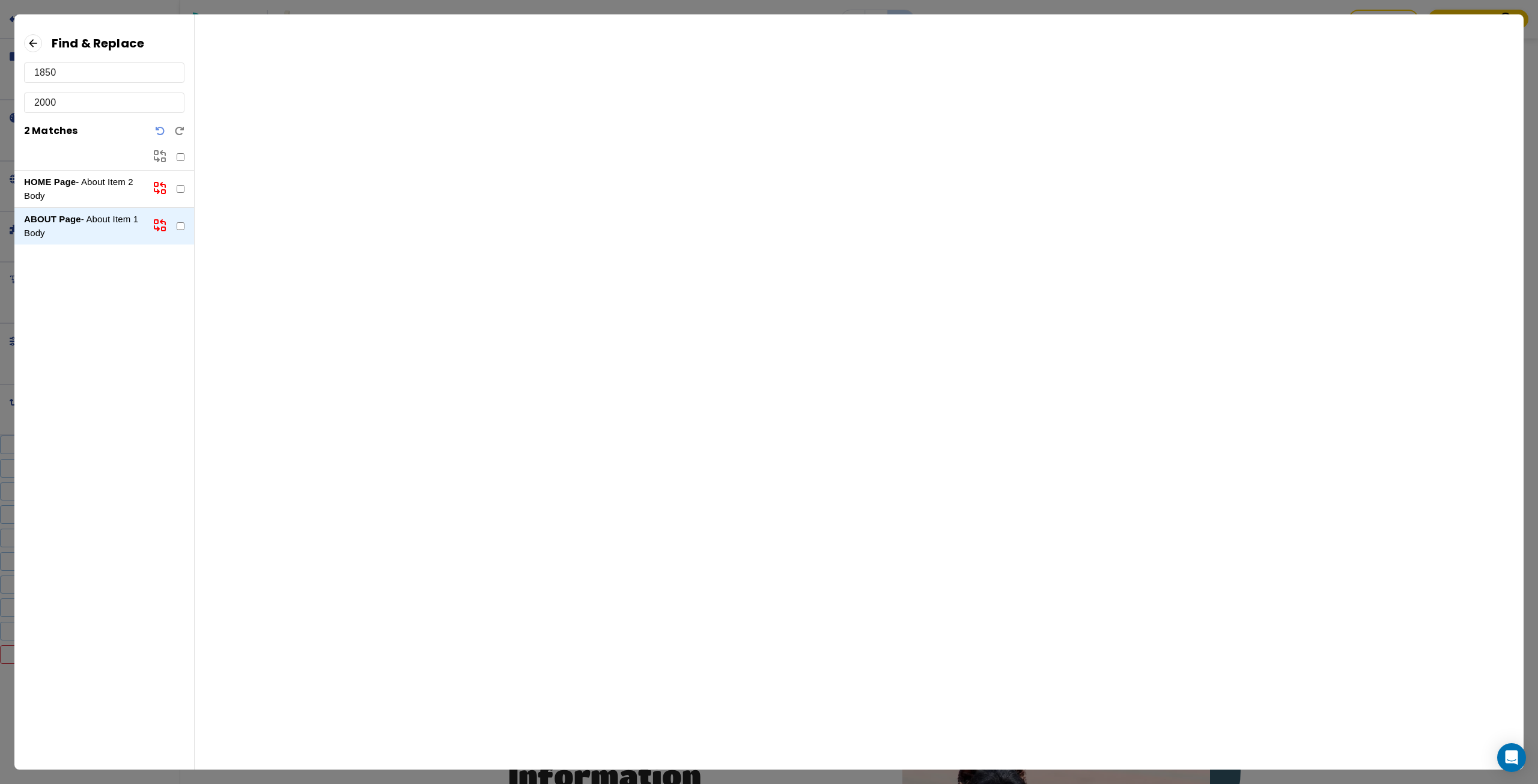
scroll to position [0, 0]
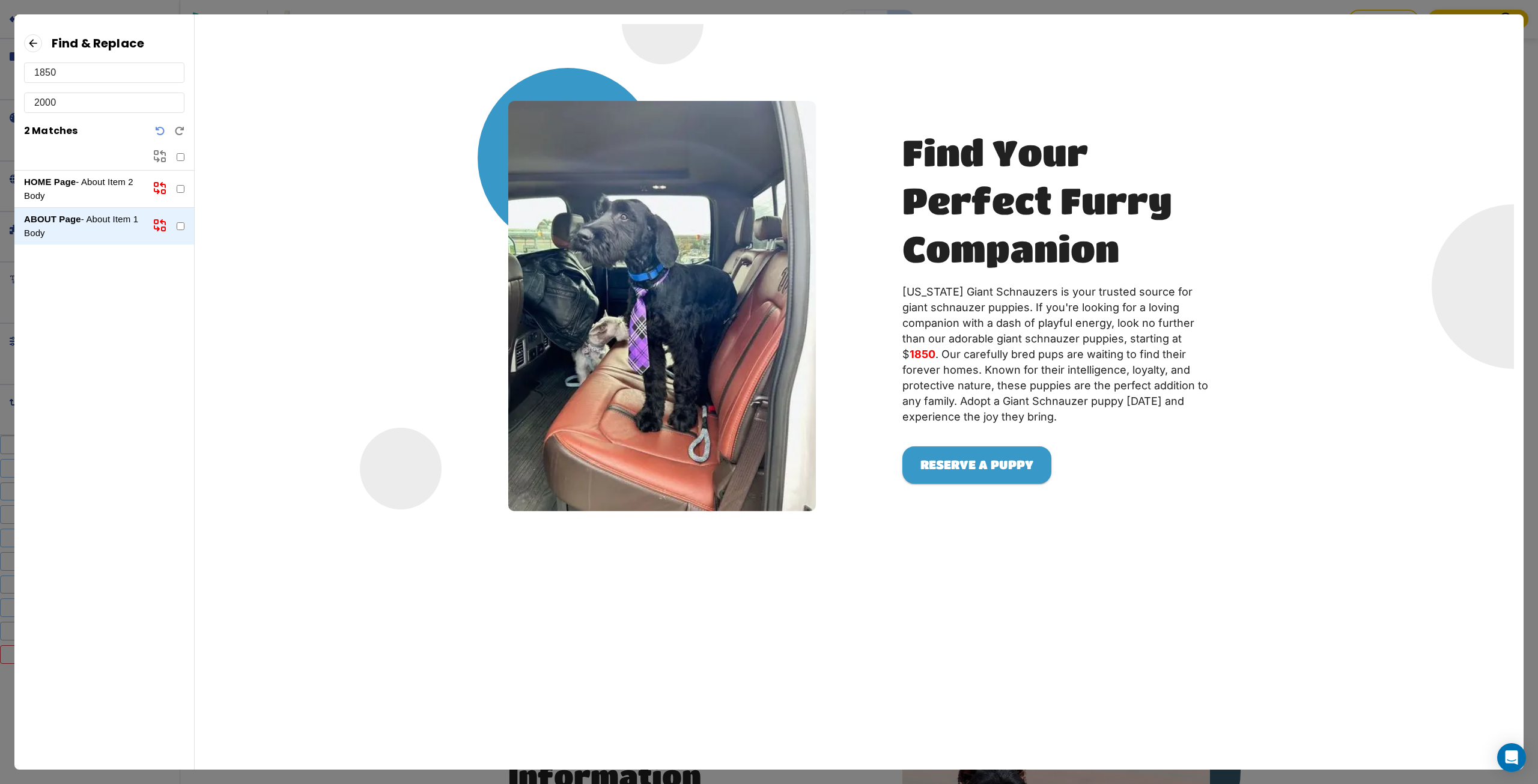
click at [163, 221] on icon at bounding box center [163, 221] width 5 height 5
click at [85, 185] on p "HOME Page - About Item 2 Body" at bounding box center [83, 188] width 119 height 27
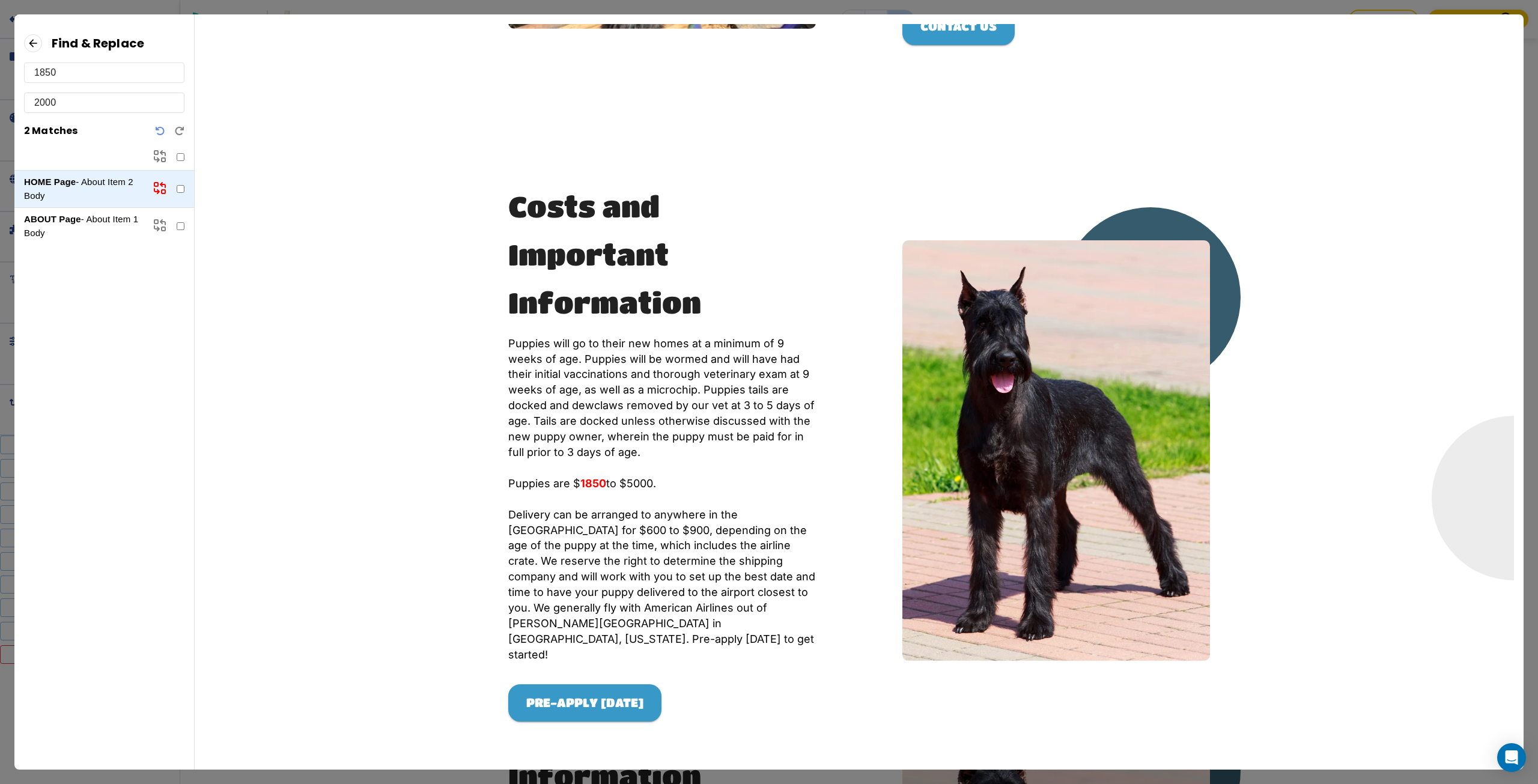
scroll to position [438, 0]
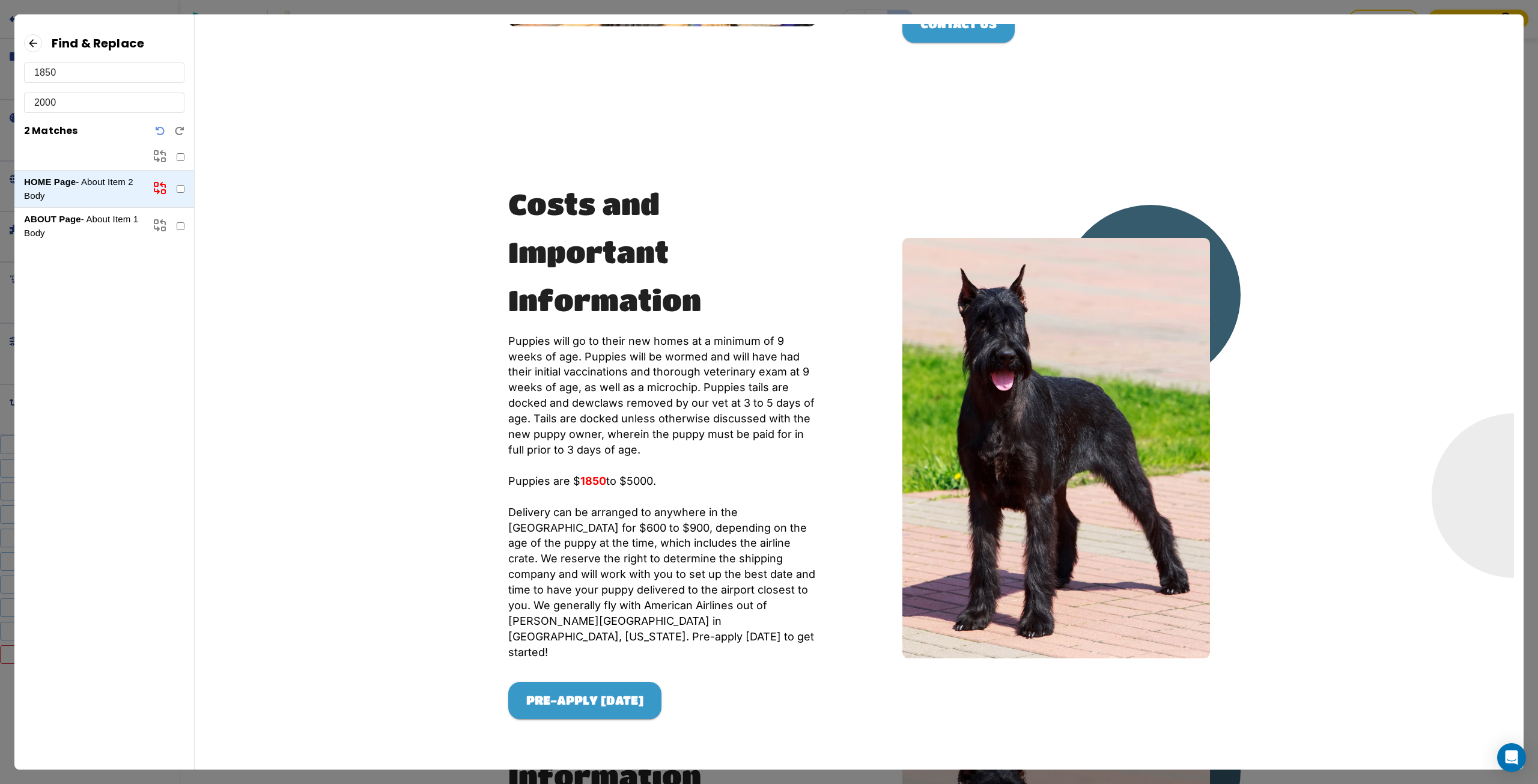
click at [161, 189] on icon at bounding box center [159, 187] width 14 height 14
click at [32, 47] on icon at bounding box center [32, 43] width 18 height 18
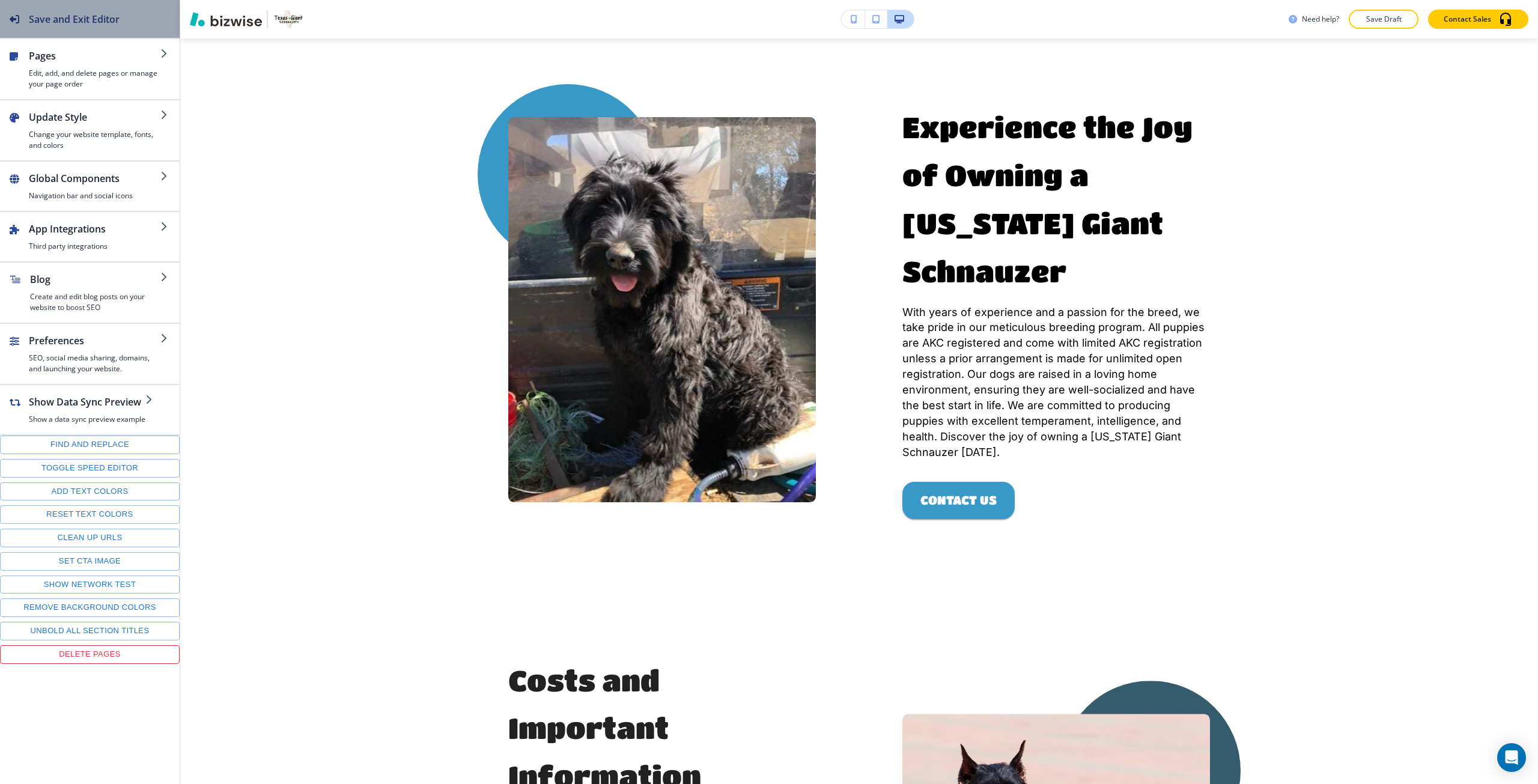
click at [141, 19] on button "Save and Exit Editor" at bounding box center [90, 19] width 180 height 38
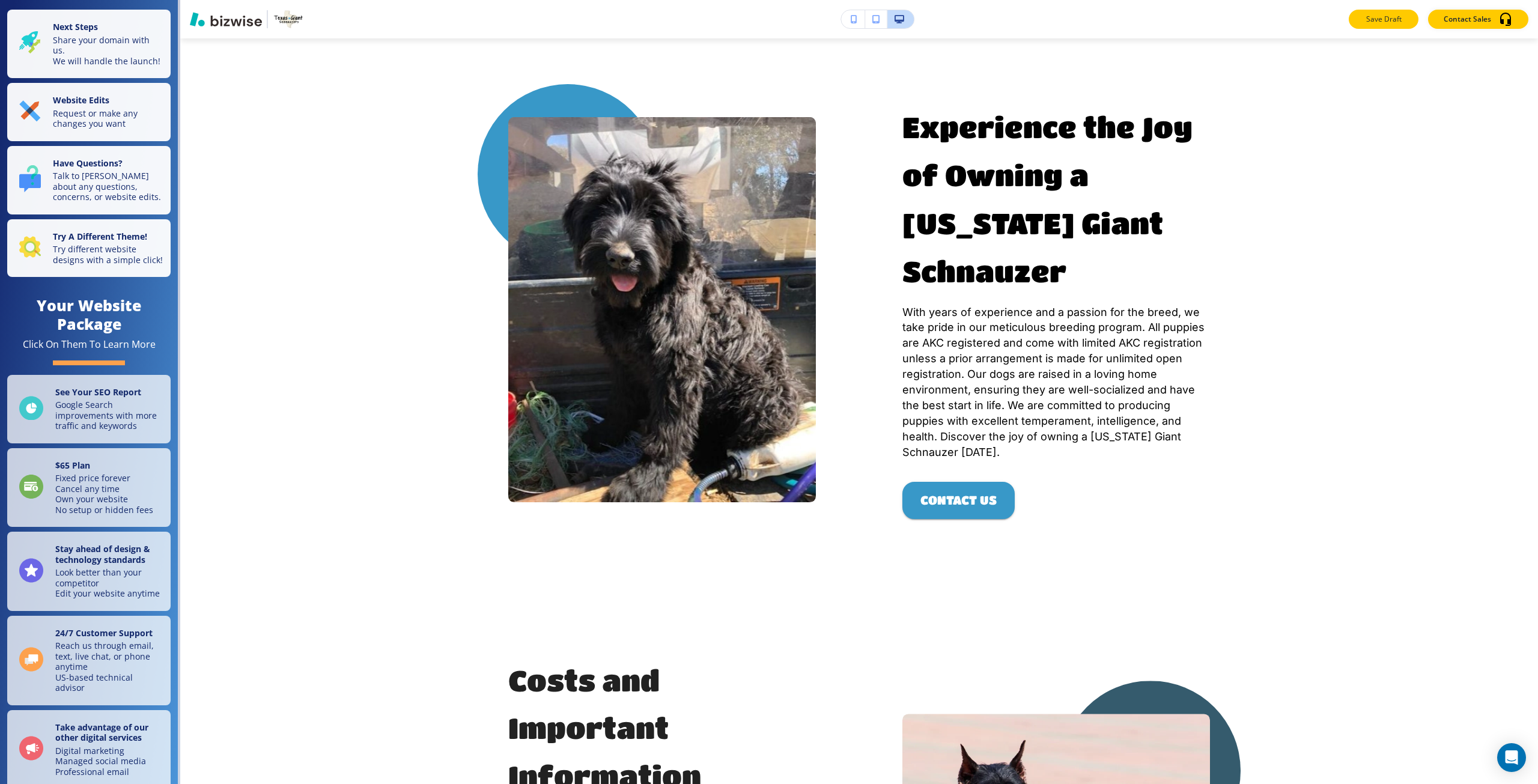
click at [1357, 27] on button "Save Draft" at bounding box center [1384, 19] width 70 height 19
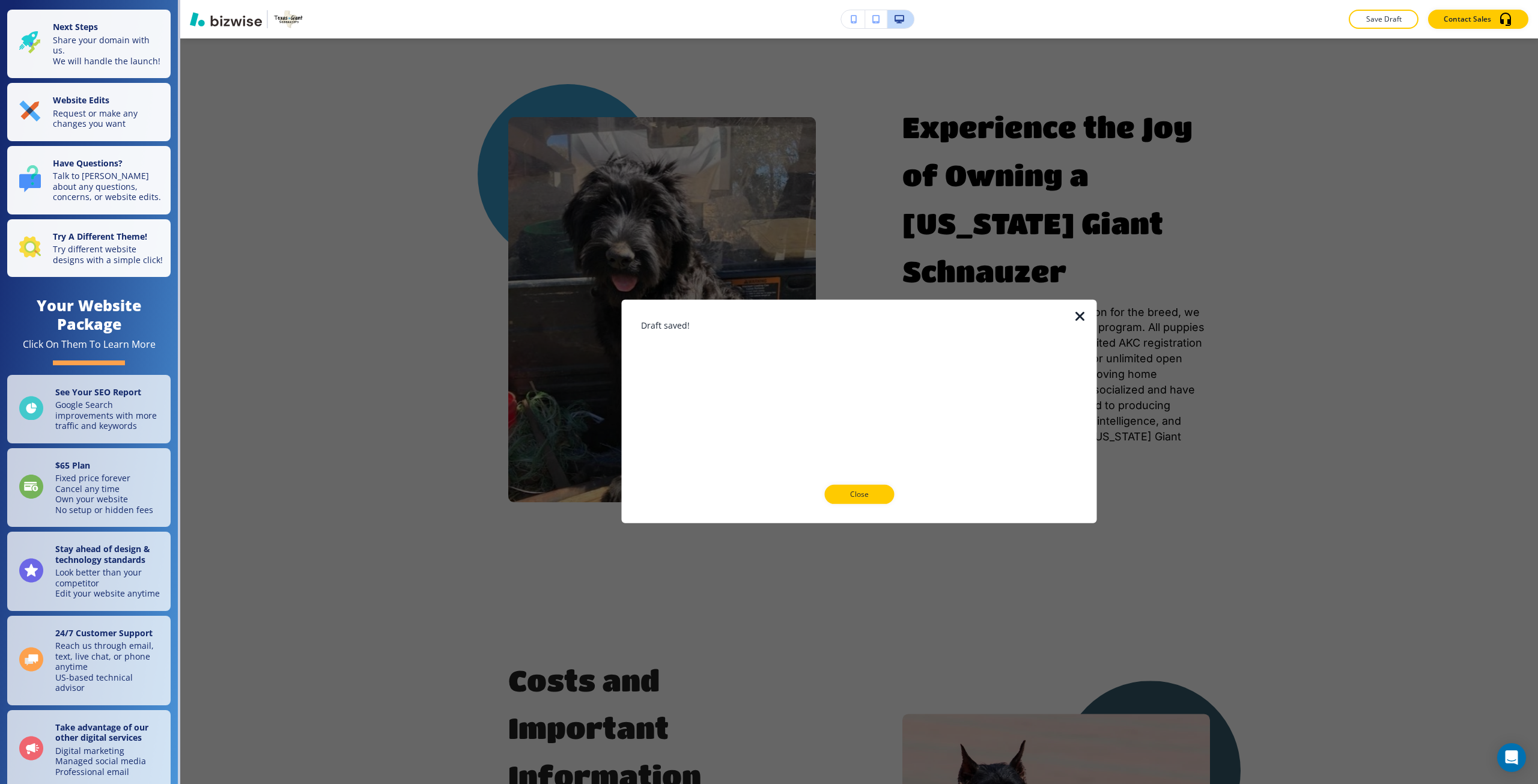
click at [1087, 311] on icon "button" at bounding box center [1079, 315] width 14 height 14
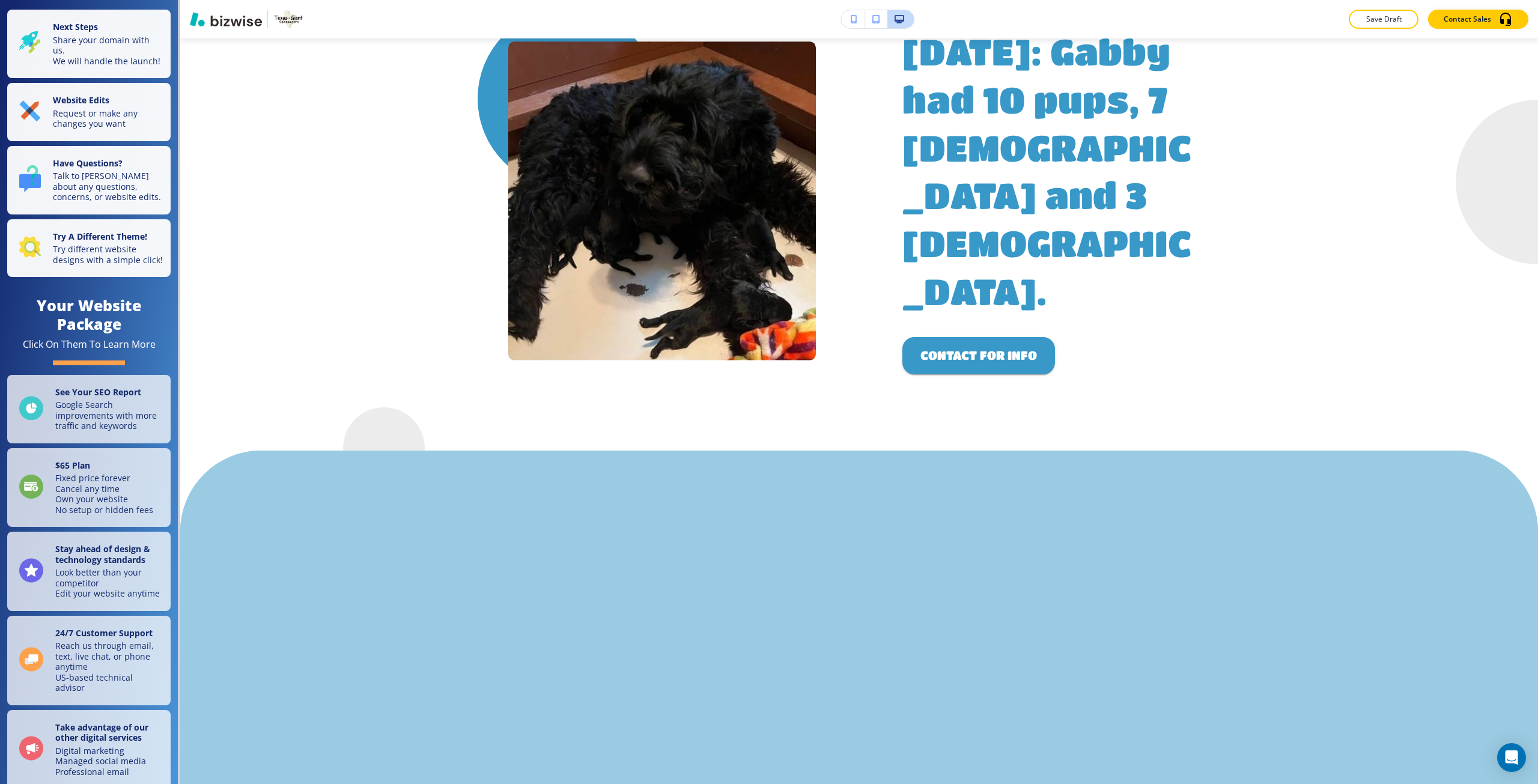
scroll to position [3938, 0]
